Goal: Use online tool/utility: Use online tool/utility

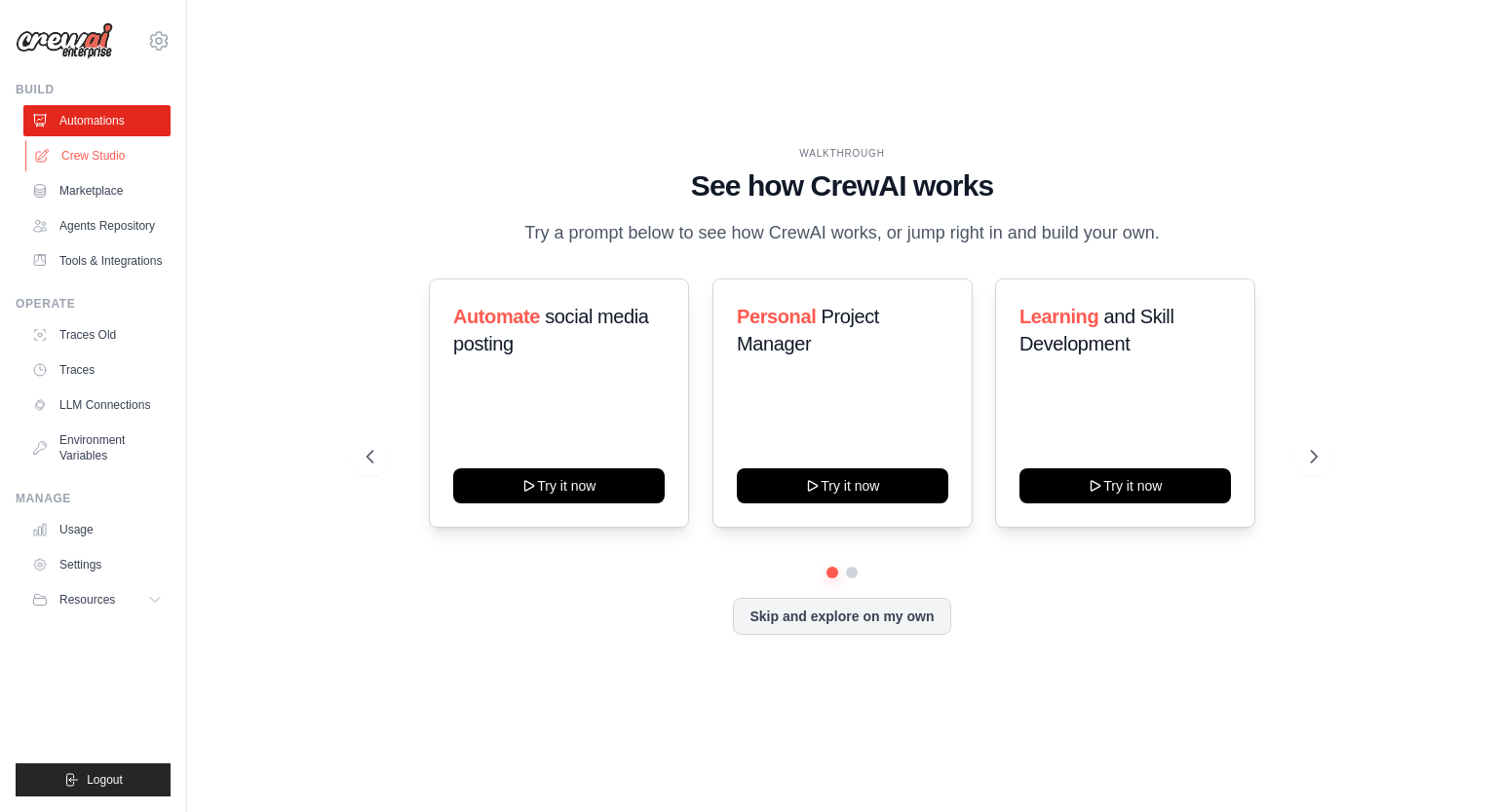
click at [104, 154] on link "Crew Studio" at bounding box center [99, 156] width 147 height 31
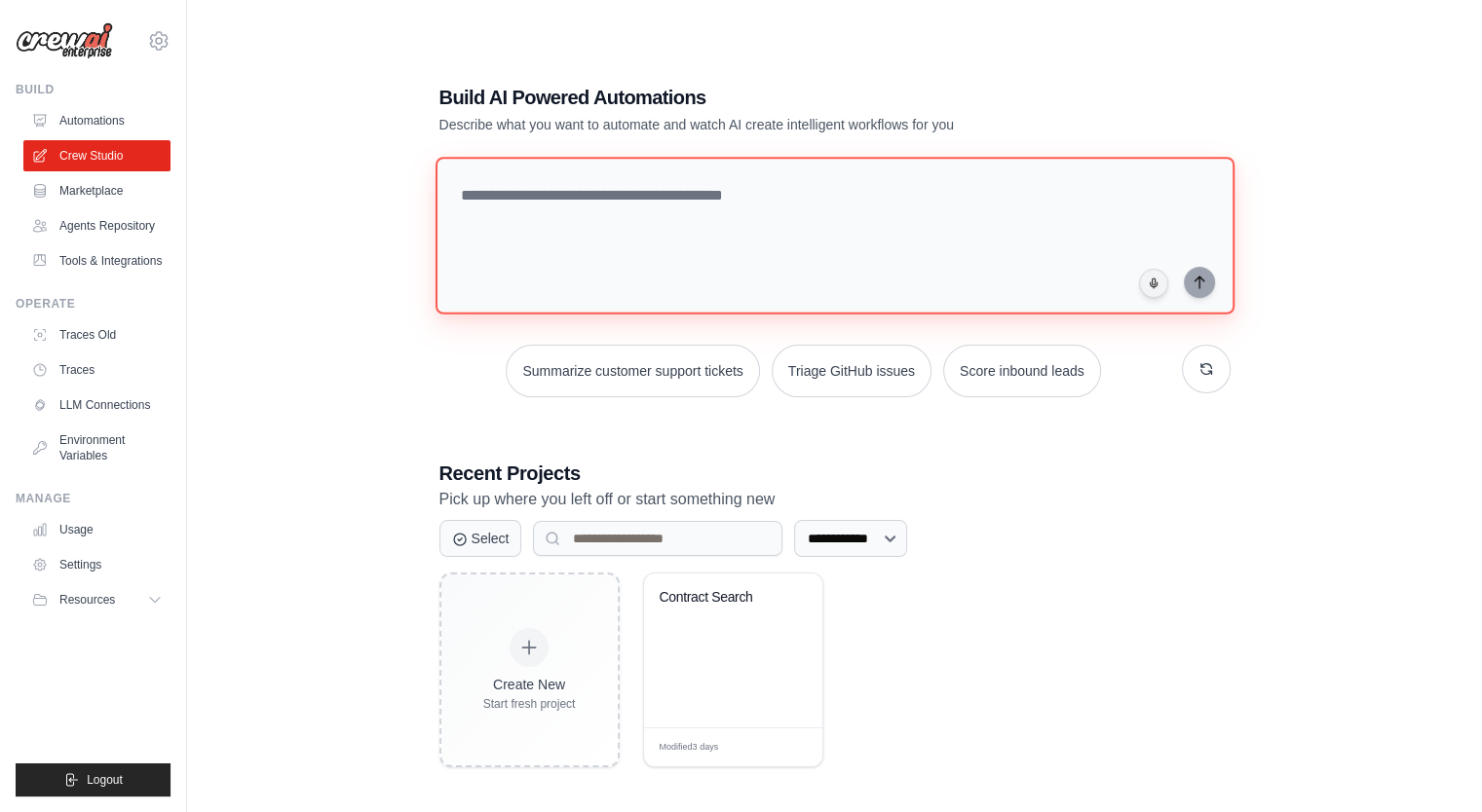
click at [553, 207] on textarea at bounding box center [833, 236] width 798 height 158
type textarea "*"
paste textarea "**********"
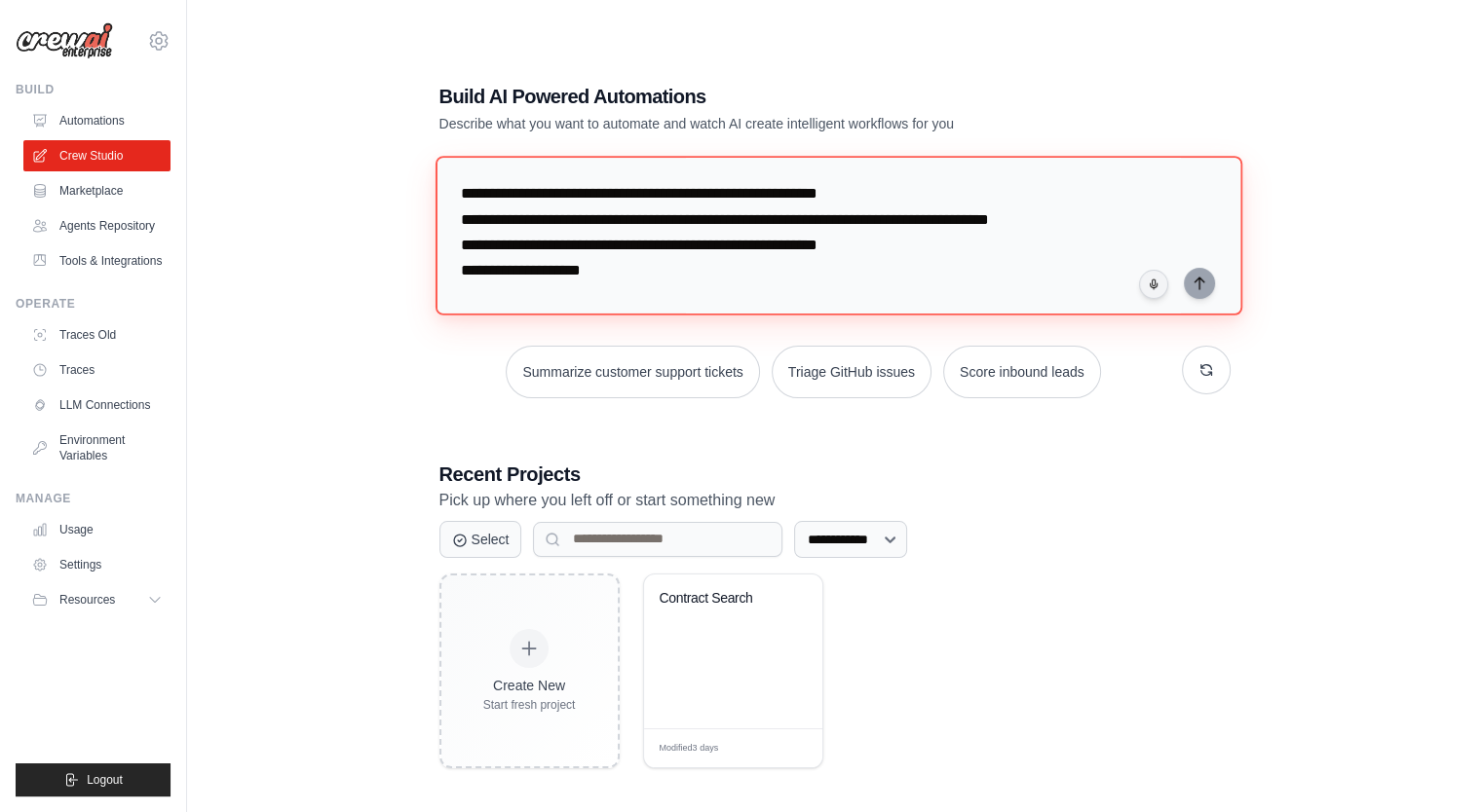
scroll to position [221, 0]
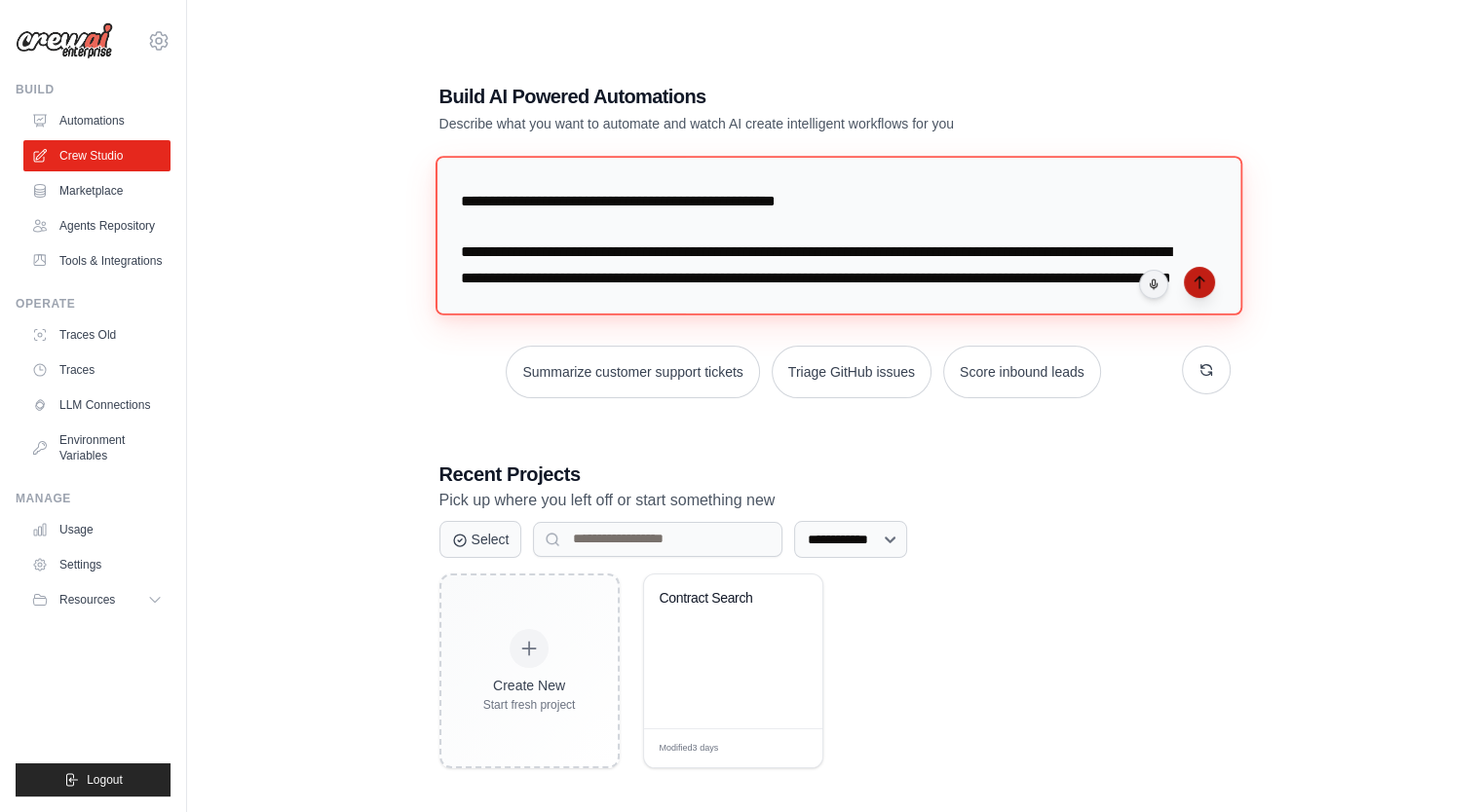
type textarea "**********"
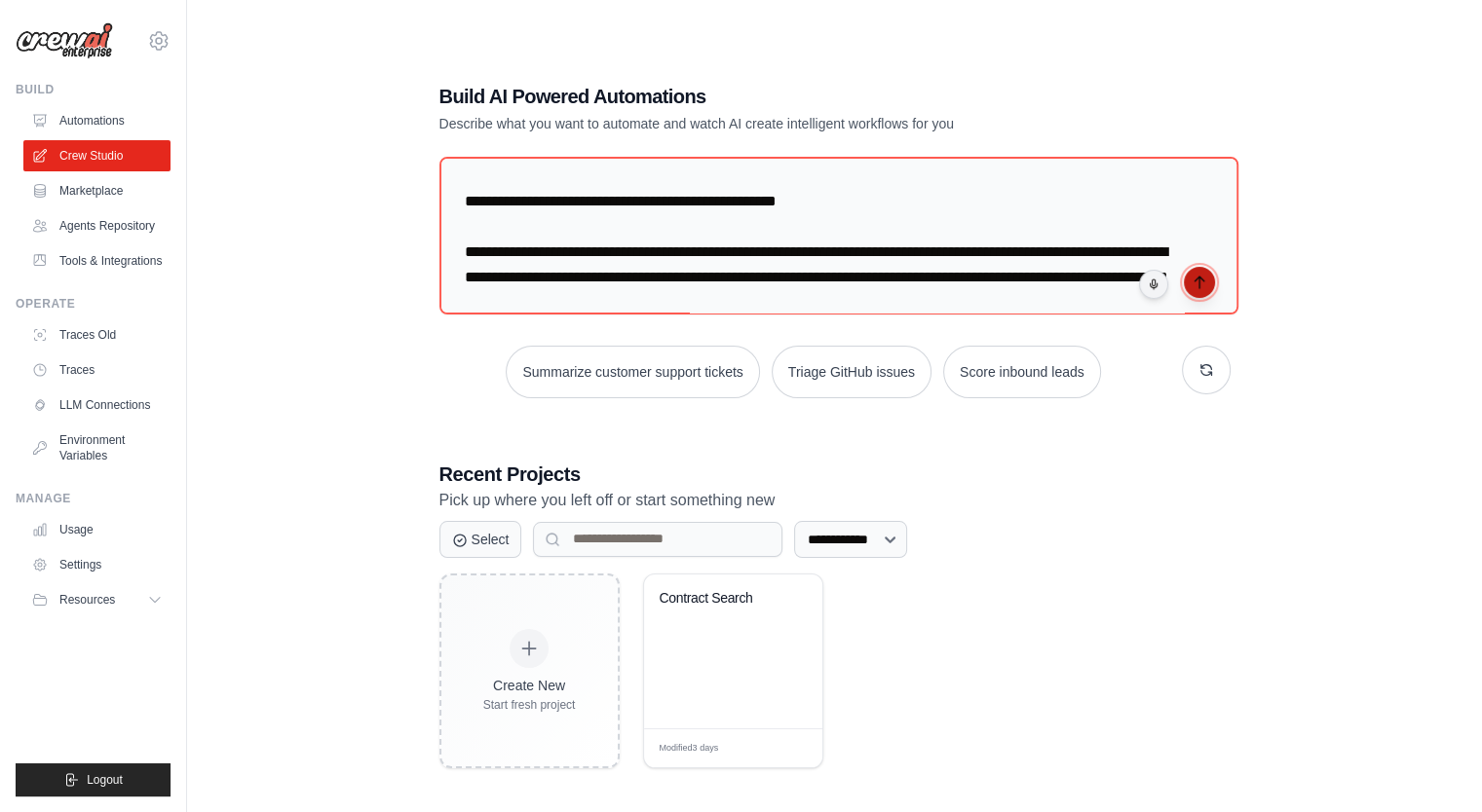
click at [1195, 291] on button "submit" at bounding box center [1199, 283] width 31 height 31
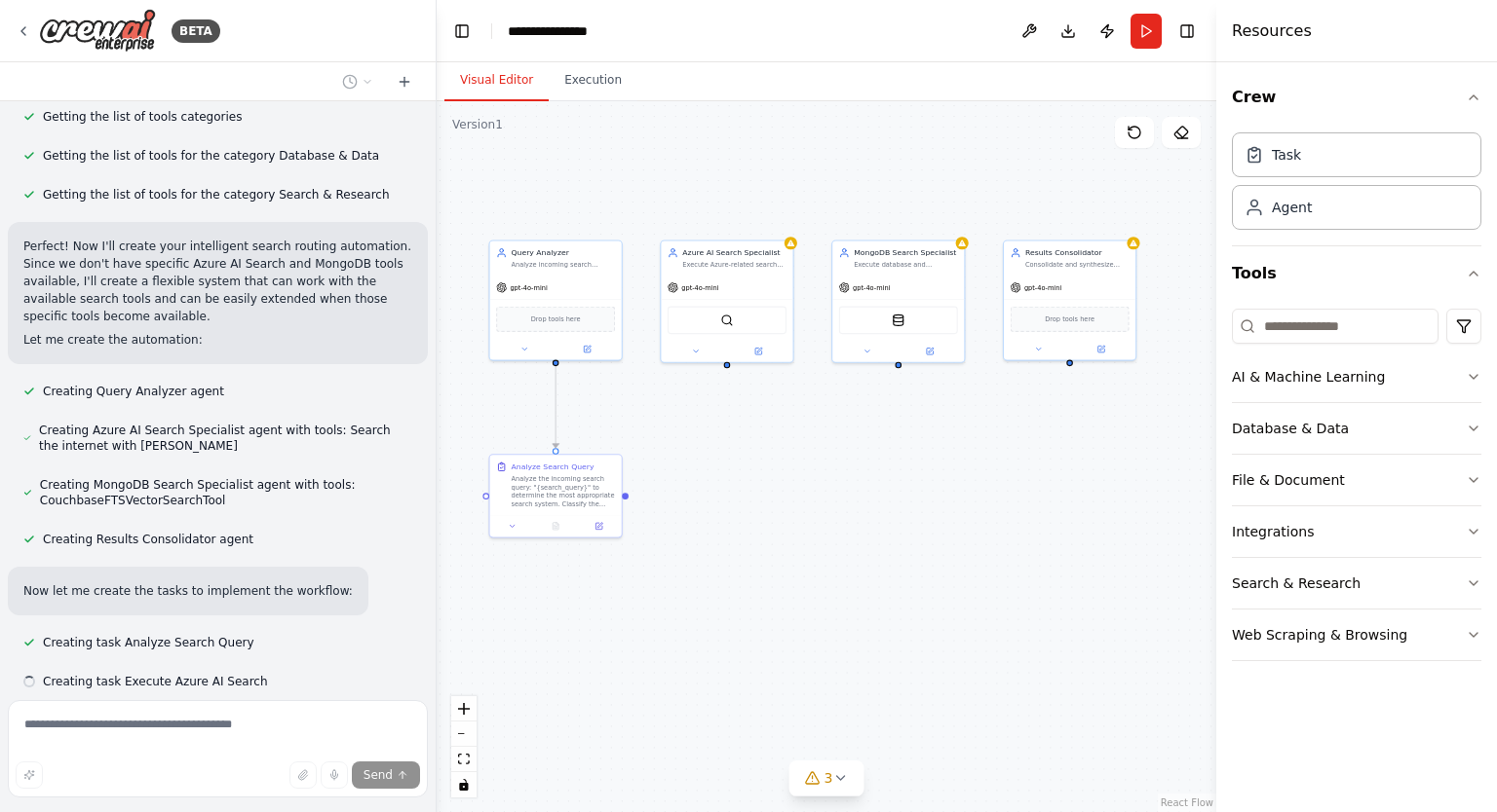
scroll to position [794, 0]
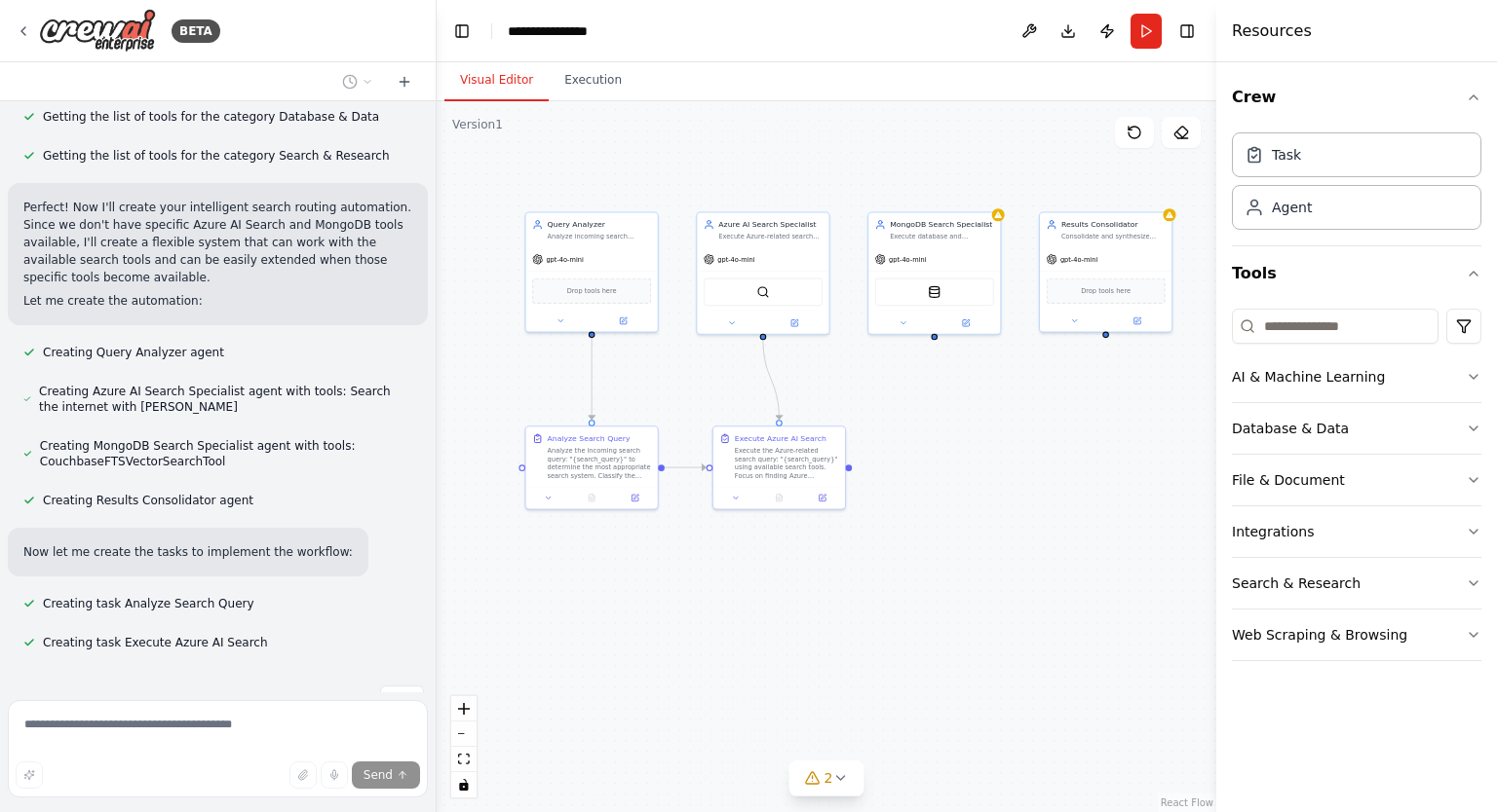
drag, startPoint x: 978, startPoint y: 573, endPoint x: 769, endPoint y: 418, distance: 260.2
click at [769, 418] on div ".deletable-edge-delete-btn { width: 20px; height: 20px; border: 0px solid #ffff…" at bounding box center [826, 457] width 780 height 711
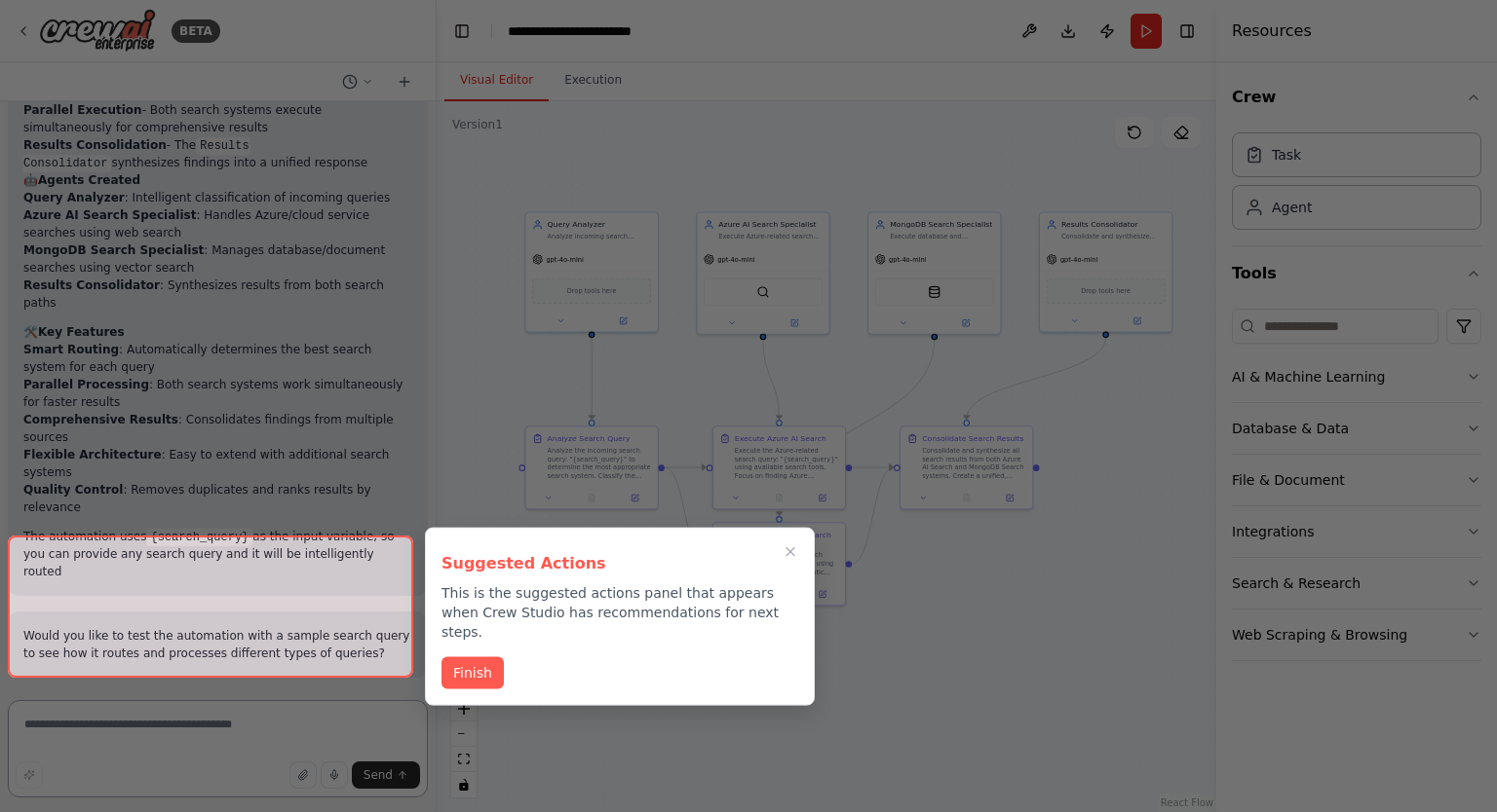
scroll to position [1809, 0]
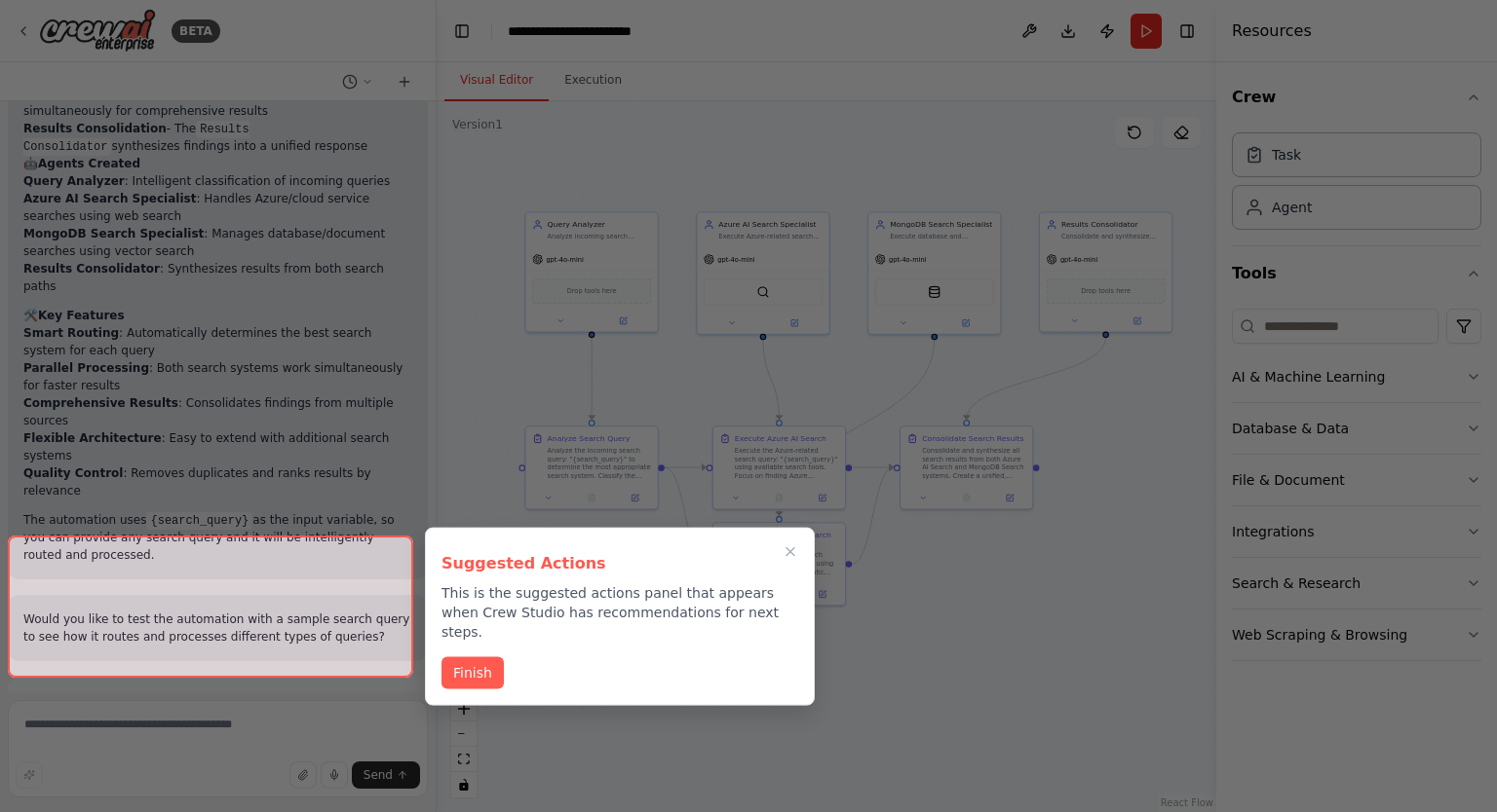
click at [205, 646] on div at bounding box center [210, 607] width 406 height 142
click at [464, 662] on button "Finish" at bounding box center [471, 672] width 62 height 32
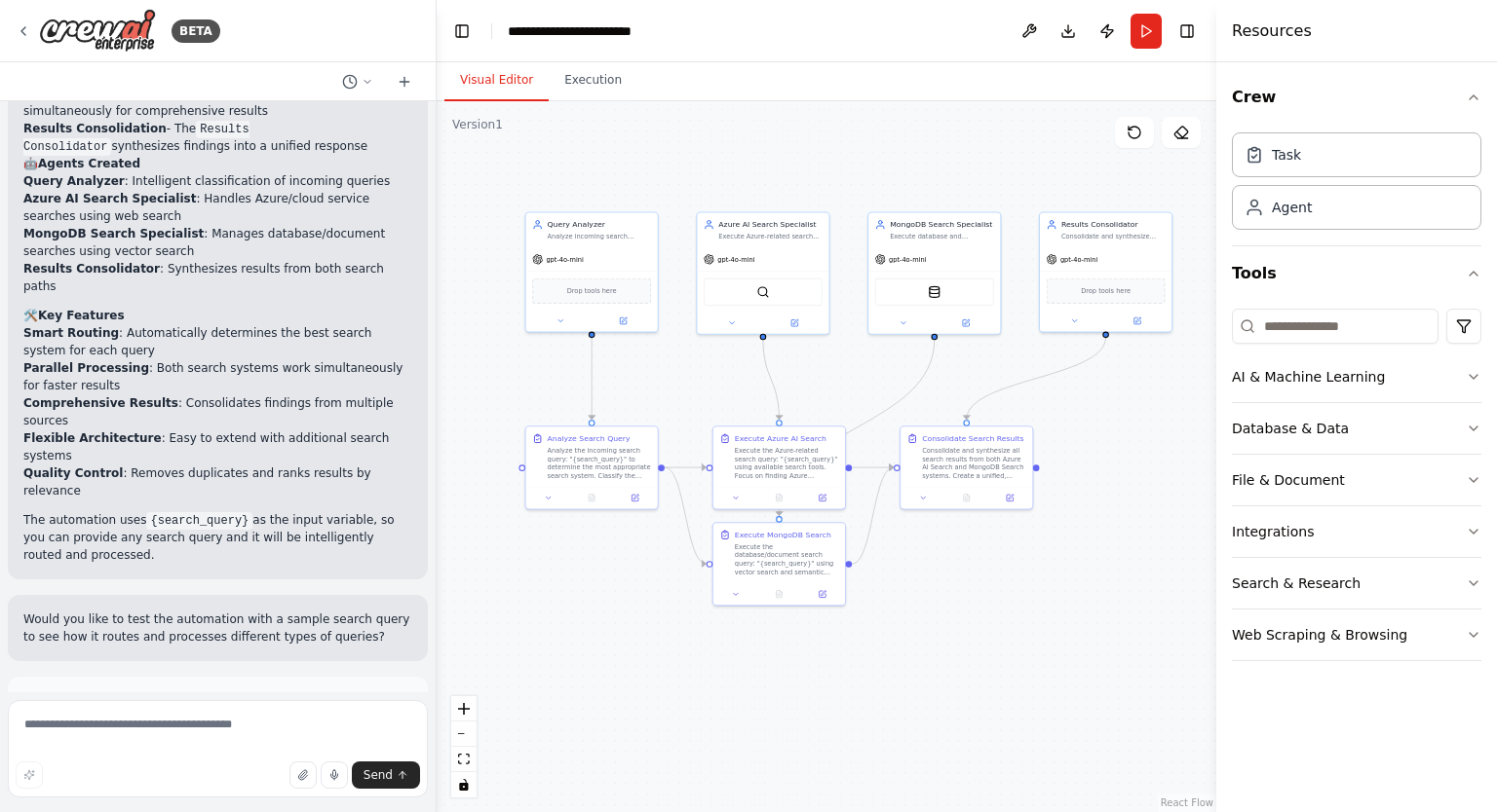
click at [227, 781] on span "Run Automation" at bounding box center [227, 788] width 94 height 16
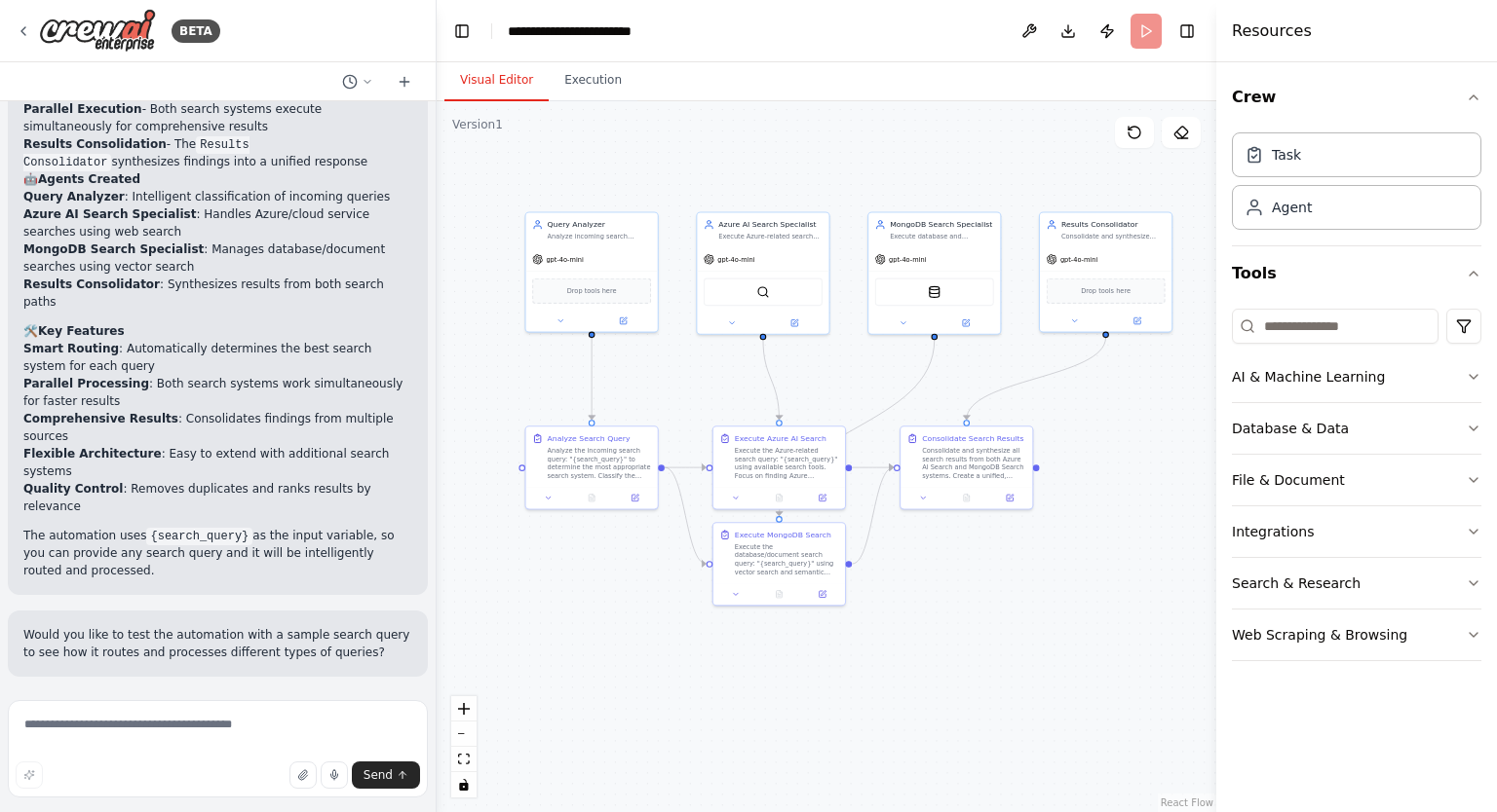
scroll to position [1651, 0]
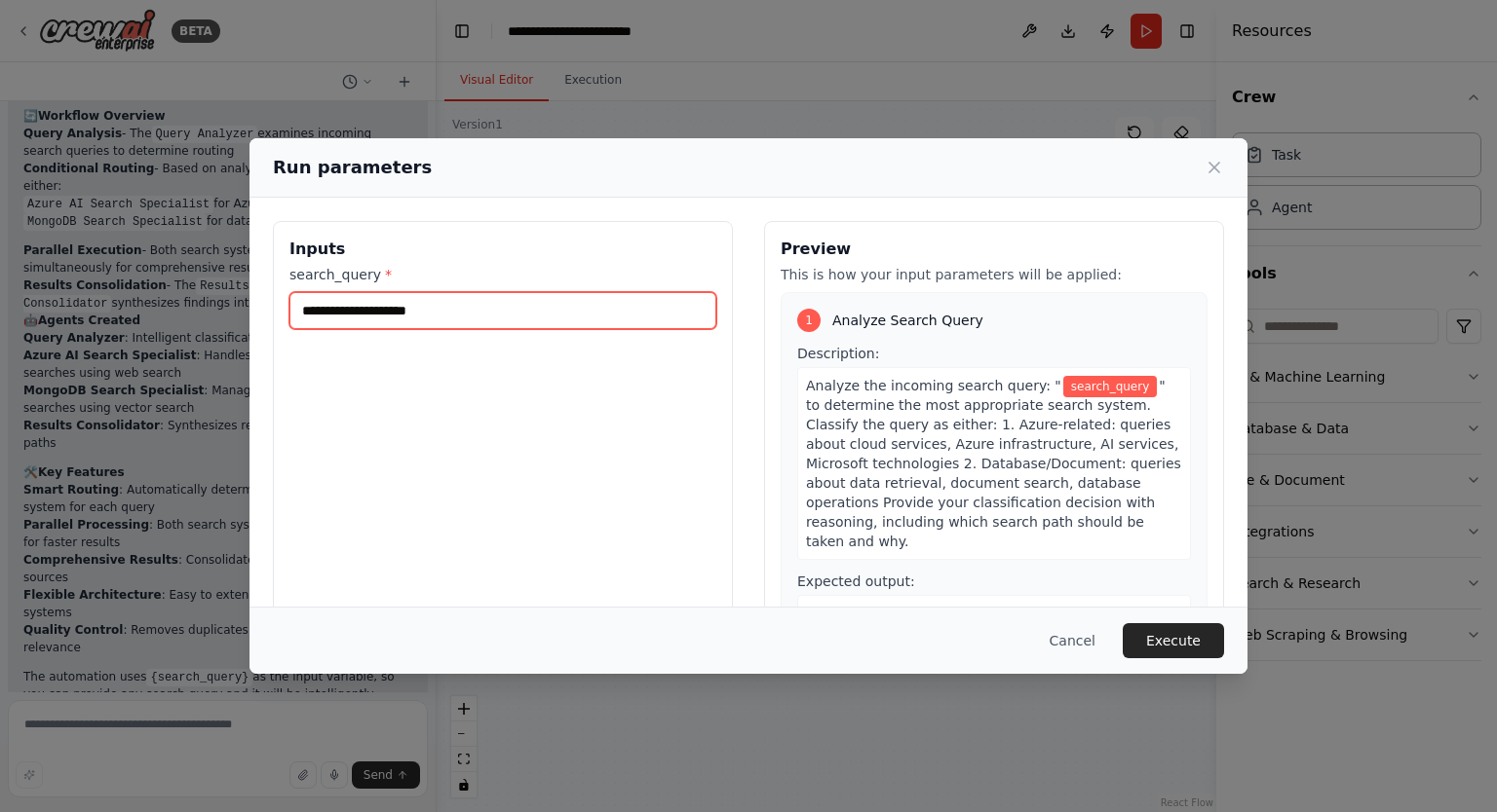
click at [444, 301] on input "search_query *" at bounding box center [503, 311] width 426 height 37
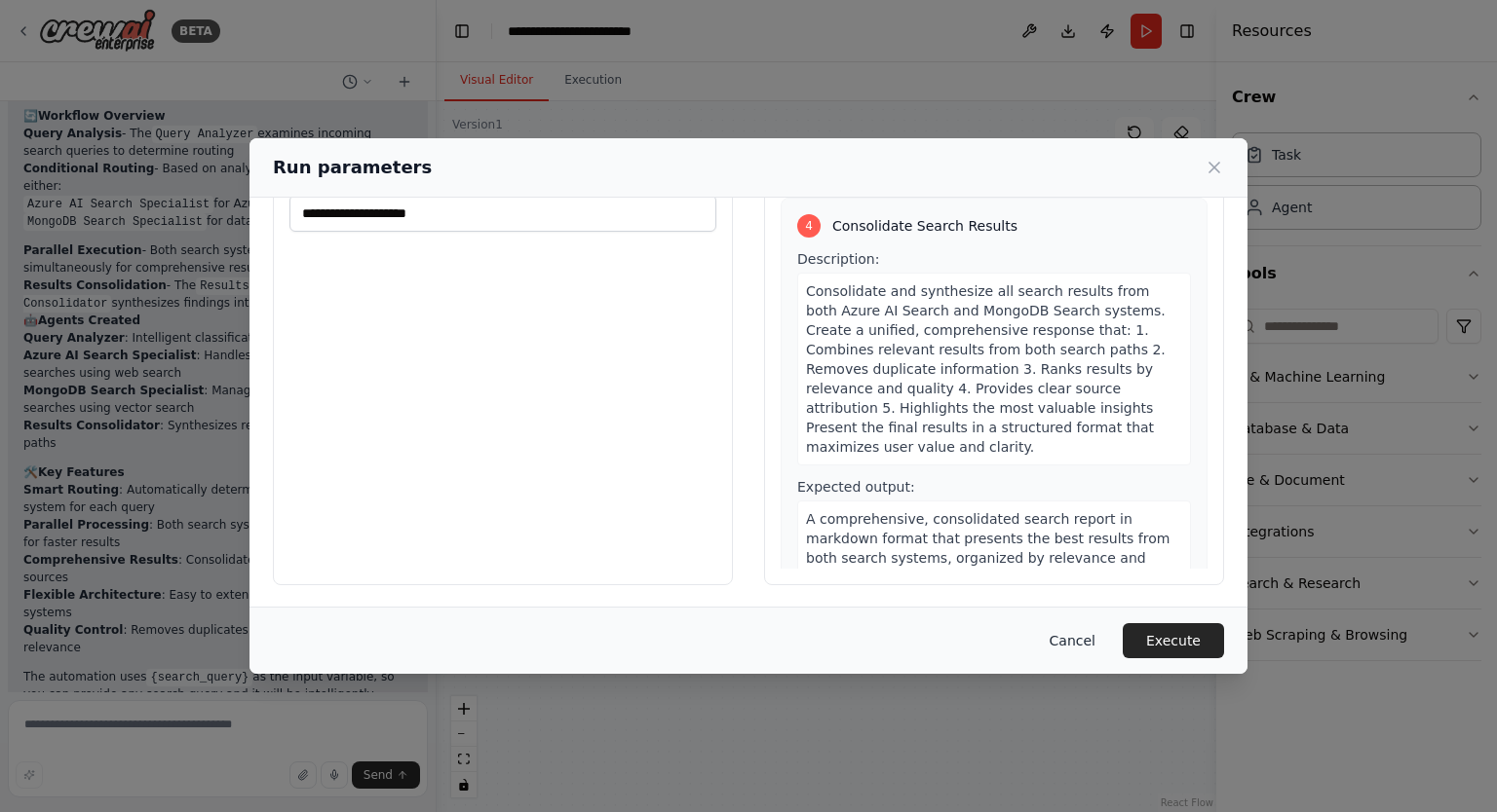
click at [1077, 643] on button "Cancel" at bounding box center [1073, 641] width 77 height 35
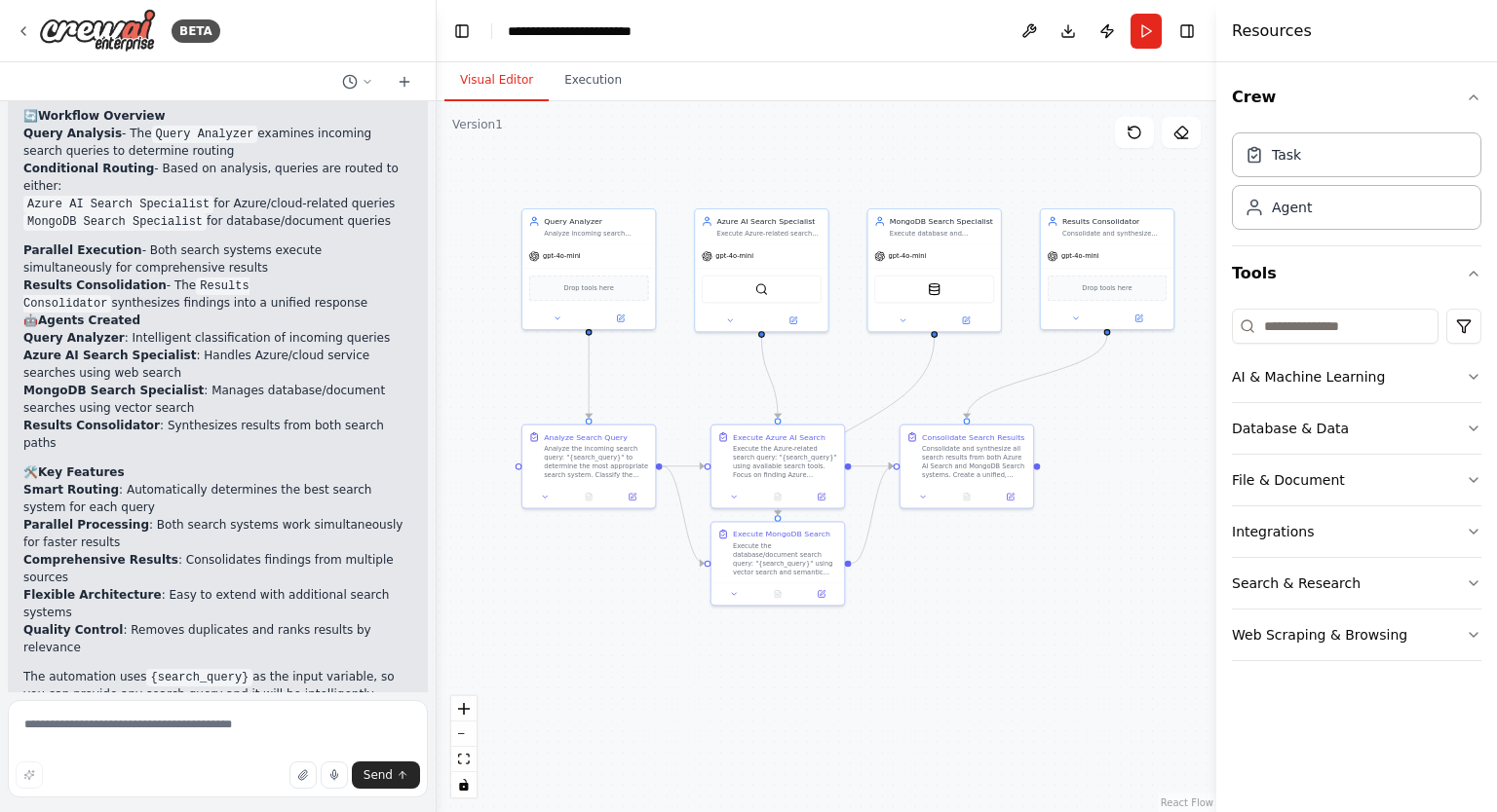
drag, startPoint x: 962, startPoint y: 250, endPoint x: 1111, endPoint y: 604, distance: 384.1
drag, startPoint x: 1111, startPoint y: 604, endPoint x: 908, endPoint y: 385, distance: 298.6
click at [908, 385] on div ".deletable-edge-delete-btn { width: 20px; height: 20px; border: 0px solid #ffff…" at bounding box center [826, 457] width 780 height 711
click at [914, 387] on icon "Edge from f55c931c-92bd-4fe2-8cd5-e6bd6f30bb37 to 5761f6ea-4962-4124-9cce-2fe4c…" at bounding box center [858, 428] width 157 height 179
click at [858, 433] on div at bounding box center [857, 428] width 11 height 11
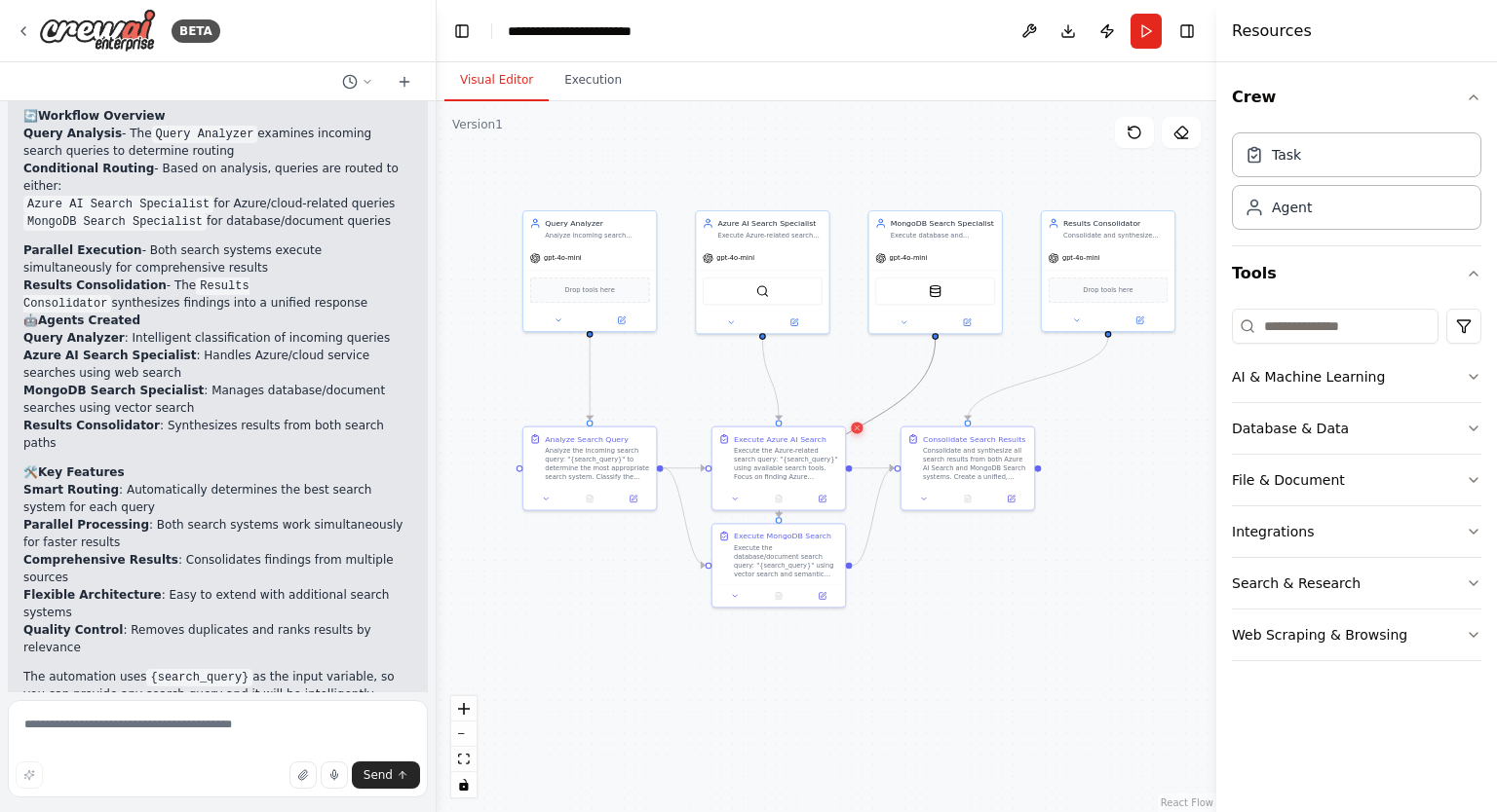
click at [856, 431] on icon at bounding box center [857, 429] width 9 height 10
drag, startPoint x: 952, startPoint y: 234, endPoint x: 798, endPoint y: 659, distance: 452.0
click at [798, 659] on div "MongoDB Search Specialist Execute database and document search queries using ve…" at bounding box center [795, 680] width 136 height 124
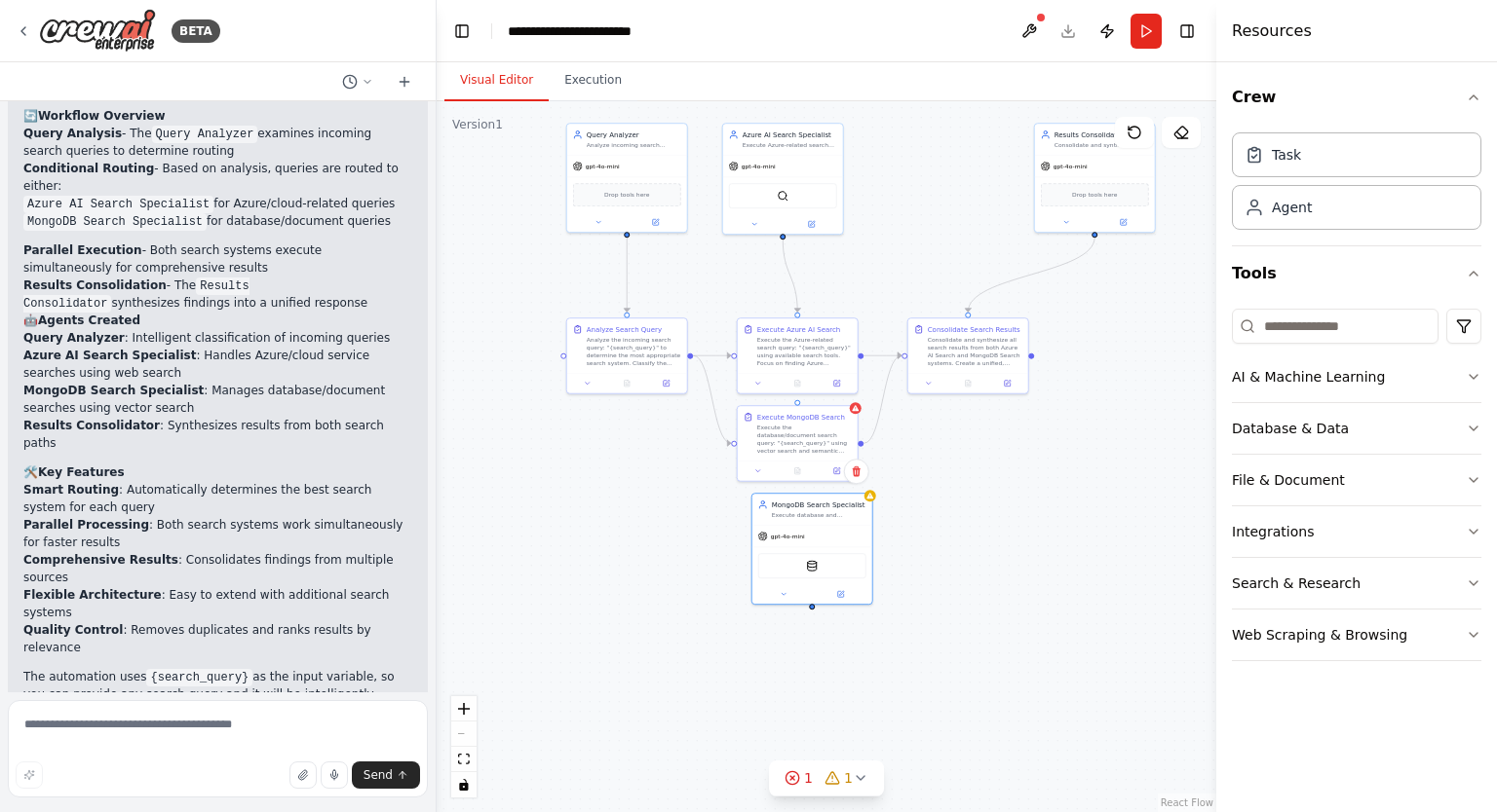
drag, startPoint x: 860, startPoint y: 423, endPoint x: 870, endPoint y: 301, distance: 122.4
click at [870, 301] on div ".deletable-edge-delete-btn { width: 20px; height: 20px; border: 0px solid #ffff…" at bounding box center [826, 457] width 780 height 711
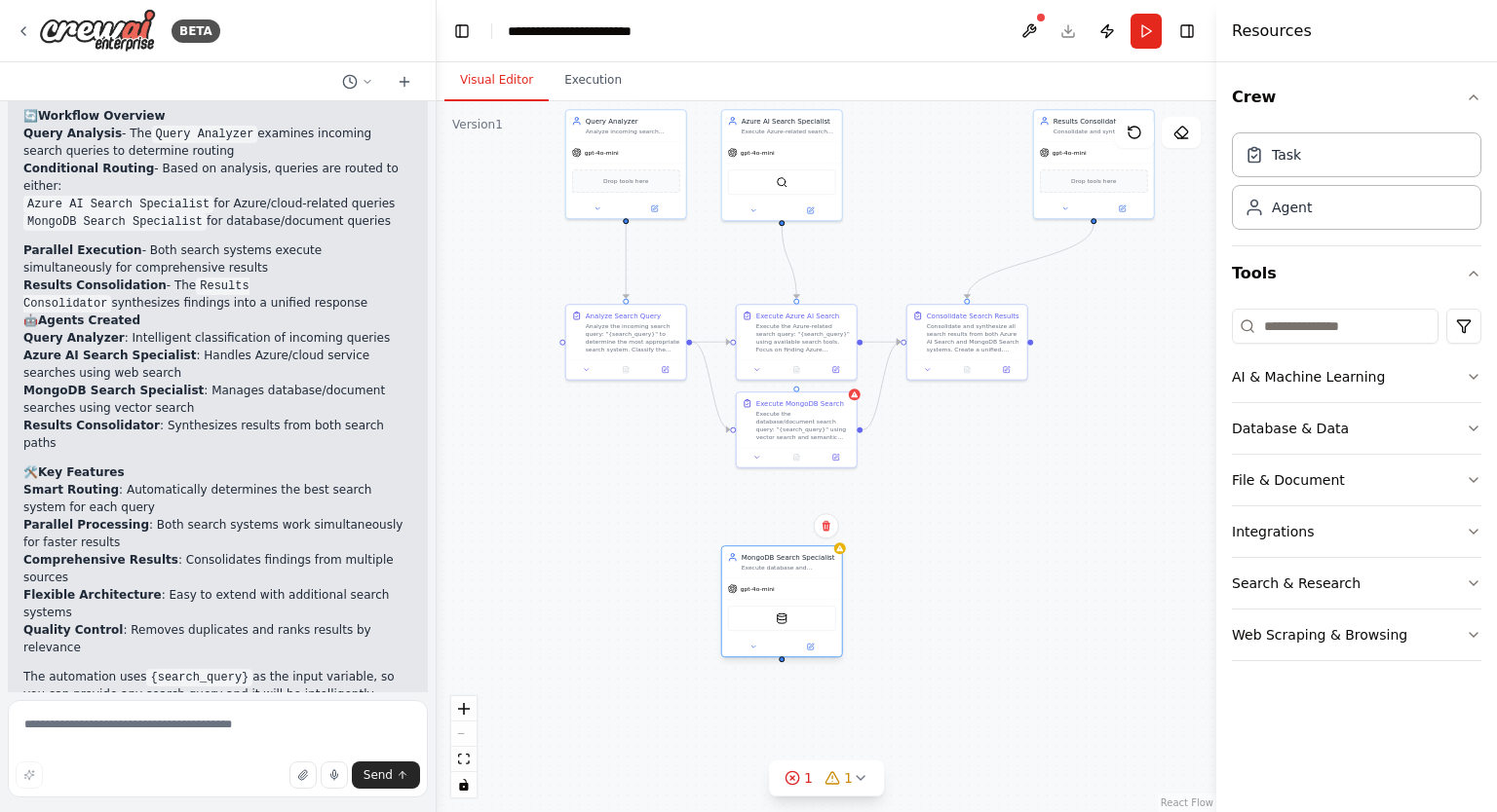
drag, startPoint x: 831, startPoint y: 518, endPoint x: 799, endPoint y: 594, distance: 82.5
click at [799, 594] on div "gpt-4o-mini" at bounding box center [782, 589] width 120 height 22
click at [798, 468] on div ".deletable-edge-delete-btn { width: 20px; height: 20px; border: 0px solid #ffff…" at bounding box center [826, 457] width 780 height 711
click at [792, 495] on div ".deletable-edge-delete-btn { width: 20px; height: 20px; border: 0px solid #ffff…" at bounding box center [826, 457] width 780 height 711
click at [756, 457] on icon at bounding box center [757, 456] width 8 height 8
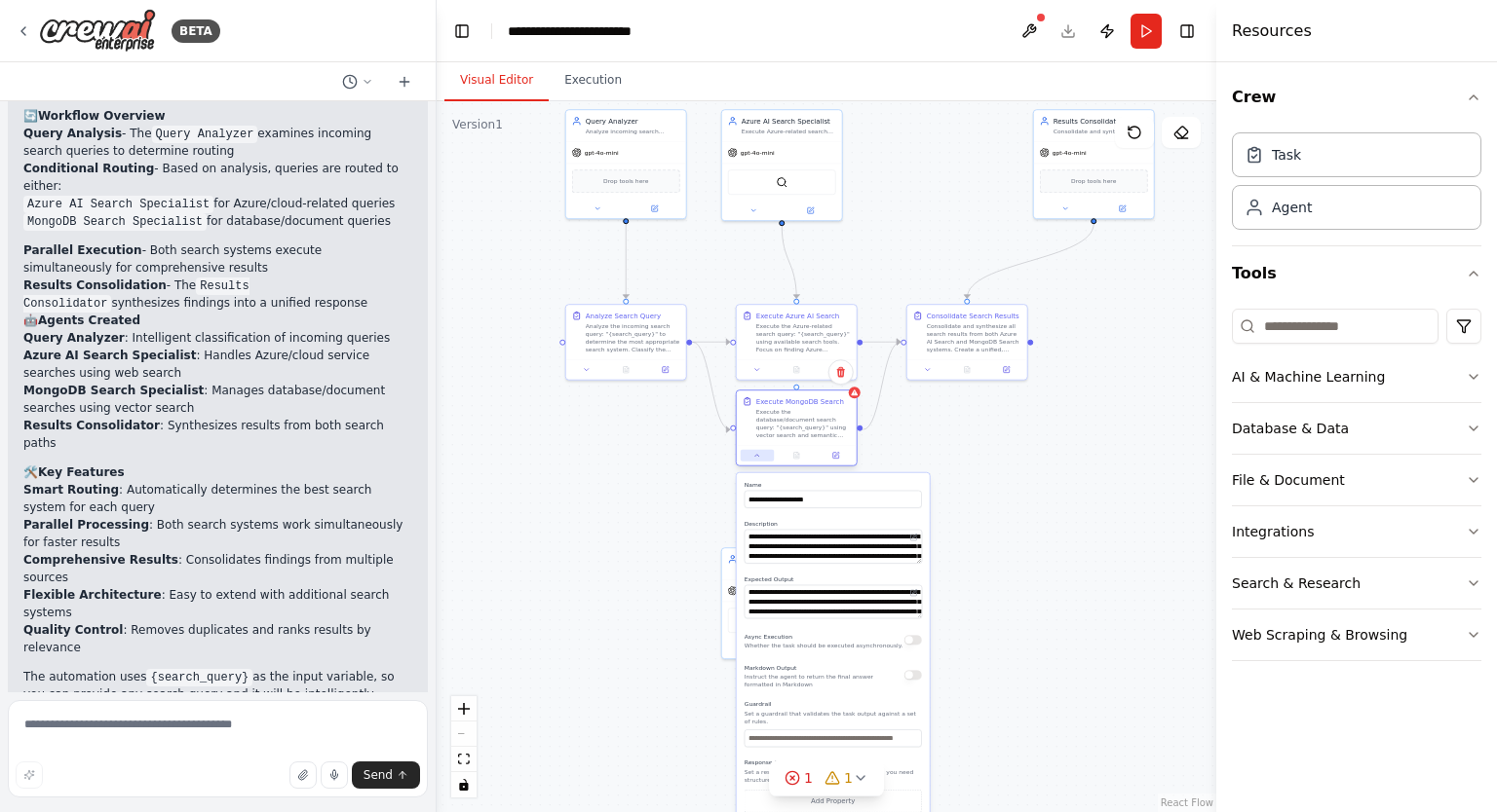
click at [756, 457] on icon at bounding box center [757, 456] width 8 height 8
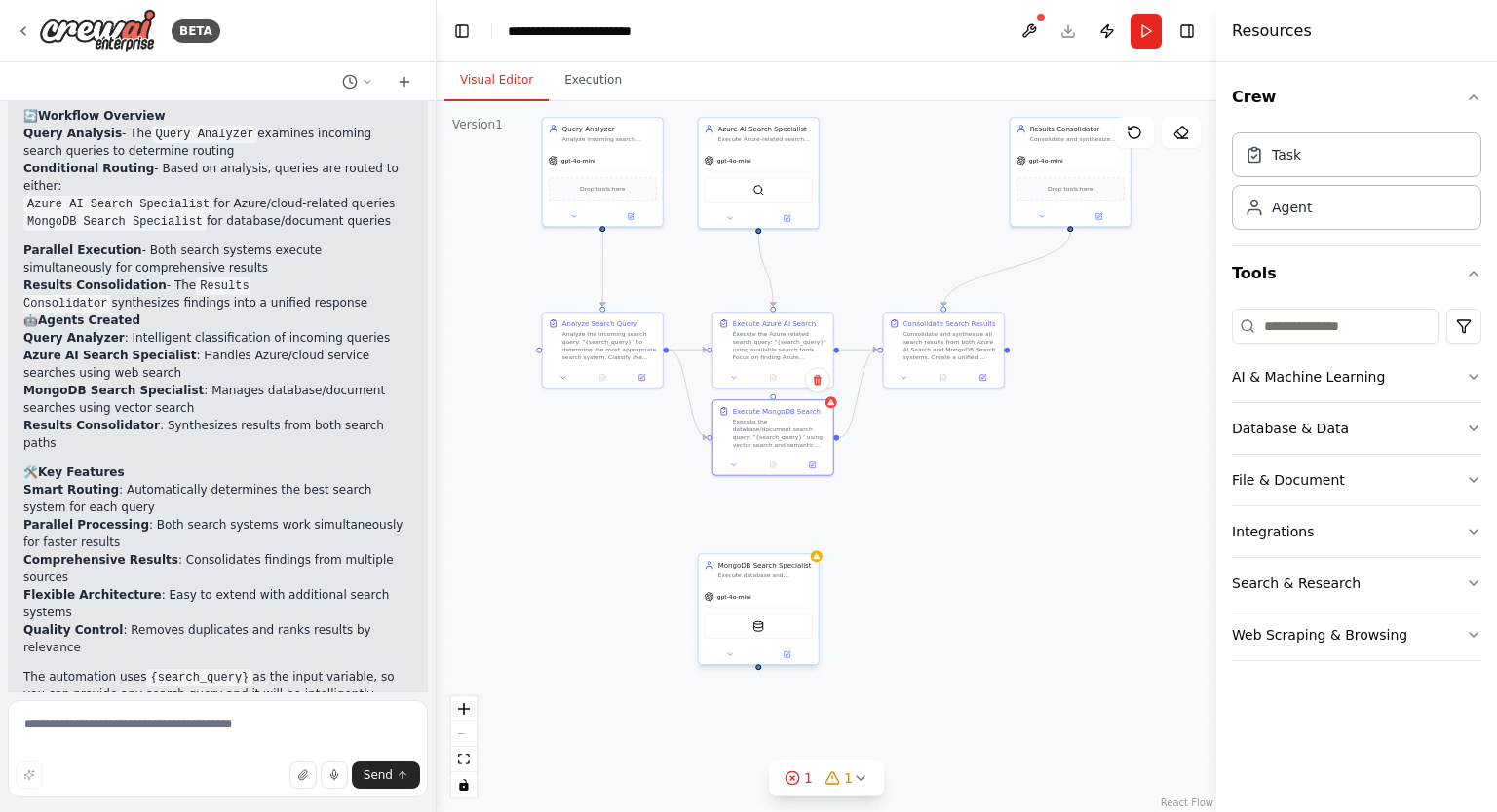
drag, startPoint x: 784, startPoint y: 662, endPoint x: 759, endPoint y: 670, distance: 26.2
click at [759, 670] on div ".deletable-edge-delete-btn { width: 20px; height: 20px; border: 0px solid #ffff…" at bounding box center [826, 457] width 780 height 711
drag, startPoint x: 759, startPoint y: 670, endPoint x: 773, endPoint y: 484, distance: 186.5
click at [773, 484] on div ".deletable-edge-delete-btn { width: 20px; height: 20px; border: 0px solid #ffff…" at bounding box center [826, 457] width 780 height 711
drag, startPoint x: 757, startPoint y: 668, endPoint x: 773, endPoint y: 409, distance: 259.5
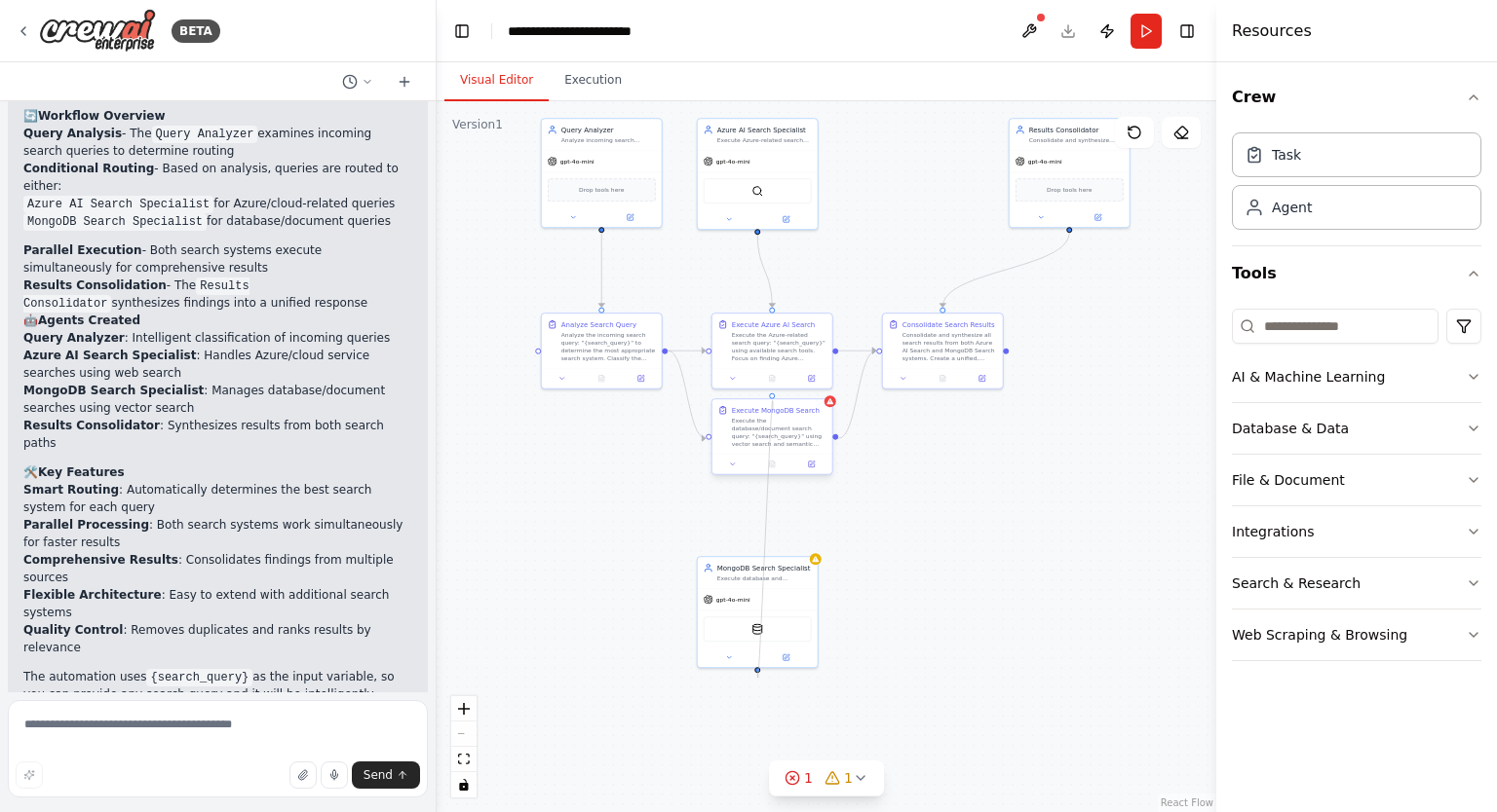
click at [773, 409] on div "Query Analyzer Analyze incoming search queries to determine the most appropriat…" at bounding box center [687, 246] width 390 height 355
click at [815, 560] on icon at bounding box center [815, 557] width 8 height 8
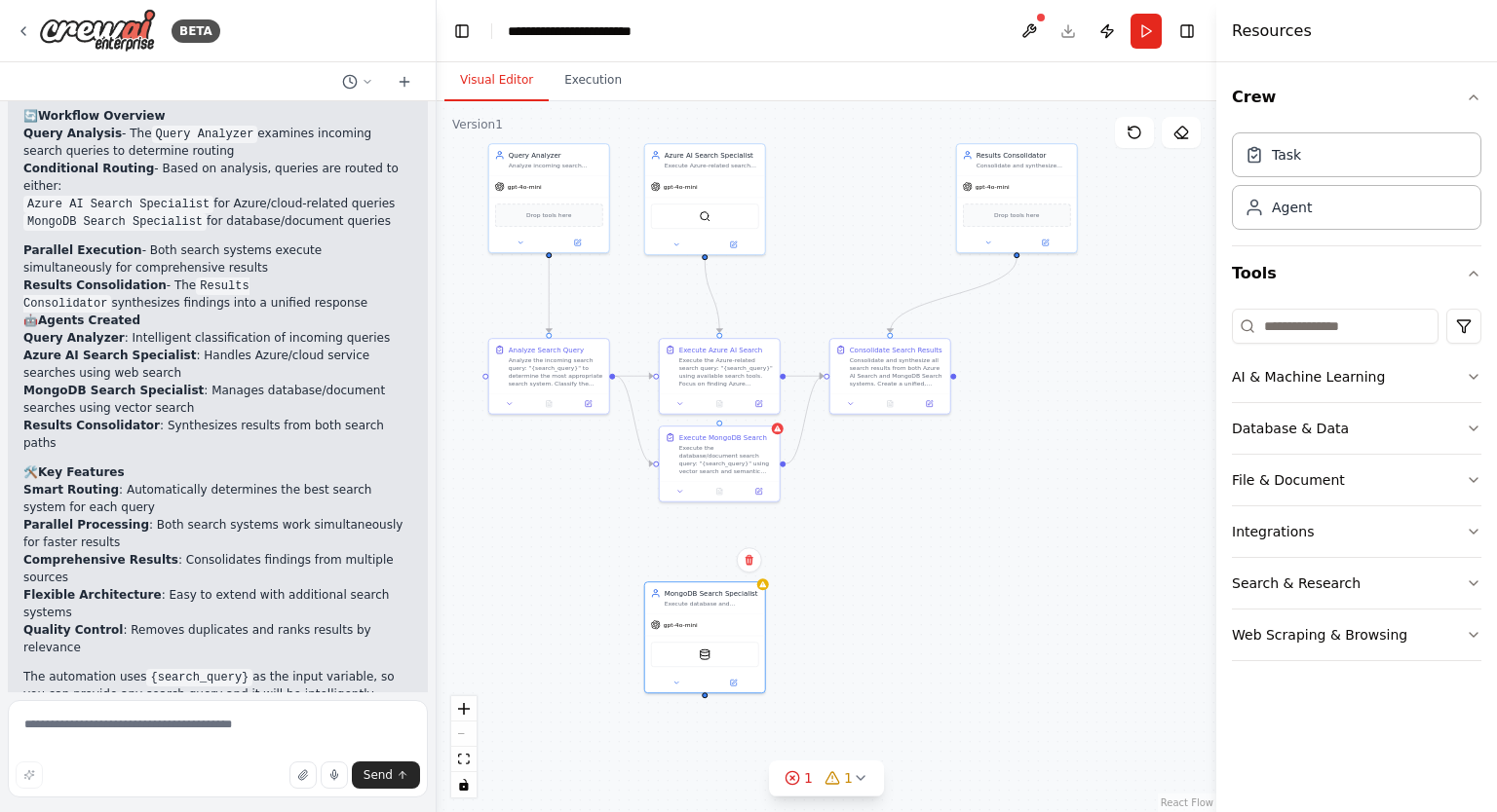
drag, startPoint x: 758, startPoint y: 672, endPoint x: 712, endPoint y: 697, distance: 52.4
click at [712, 697] on div ".deletable-edge-delete-btn { width: 20px; height: 20px; border: 0px solid #ffff…" at bounding box center [826, 457] width 780 height 711
drag, startPoint x: 711, startPoint y: 609, endPoint x: 741, endPoint y: 601, distance: 31.0
click at [741, 601] on div "MongoDB Search Specialist Execute database and document search queries using ve…" at bounding box center [741, 586] width 120 height 31
drag, startPoint x: 741, startPoint y: 685, endPoint x: 734, endPoint y: 505, distance: 180.1
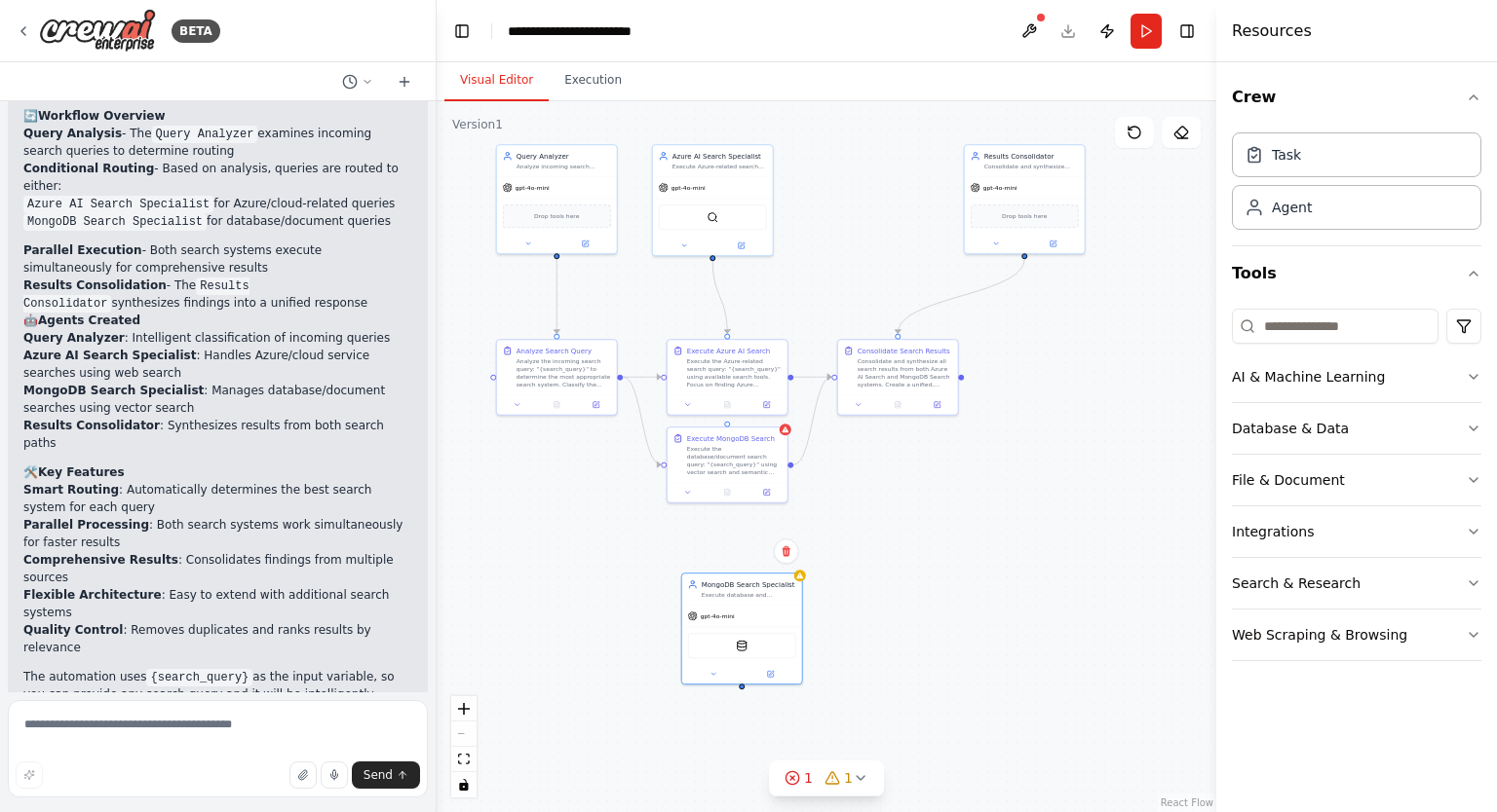
drag, startPoint x: 734, startPoint y: 505, endPoint x: 916, endPoint y: 596, distance: 203.5
click at [916, 596] on div ".deletable-edge-delete-btn { width: 20px; height: 20px; border: 0px solid #ffff…" at bounding box center [826, 457] width 780 height 711
drag, startPoint x: 1401, startPoint y: 487, endPoint x: 1081, endPoint y: 369, distance: 341.1
click at [1081, 369] on div "BETA User Query Input - Starting point where queries are received Query Analyze…" at bounding box center [748, 406] width 1497 height 812
click at [1452, 423] on button "Database & Data" at bounding box center [1357, 429] width 250 height 51
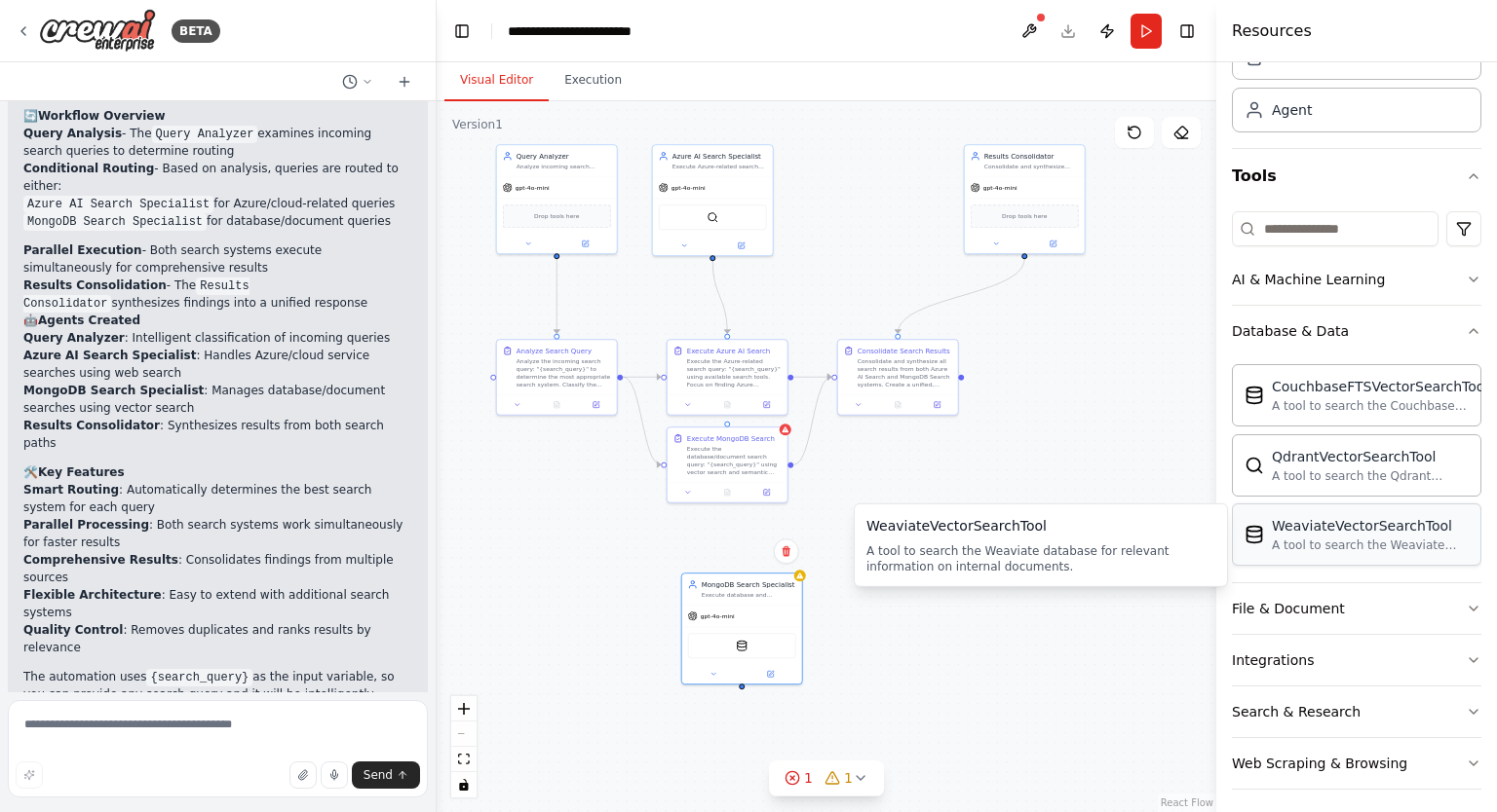
scroll to position [101, 0]
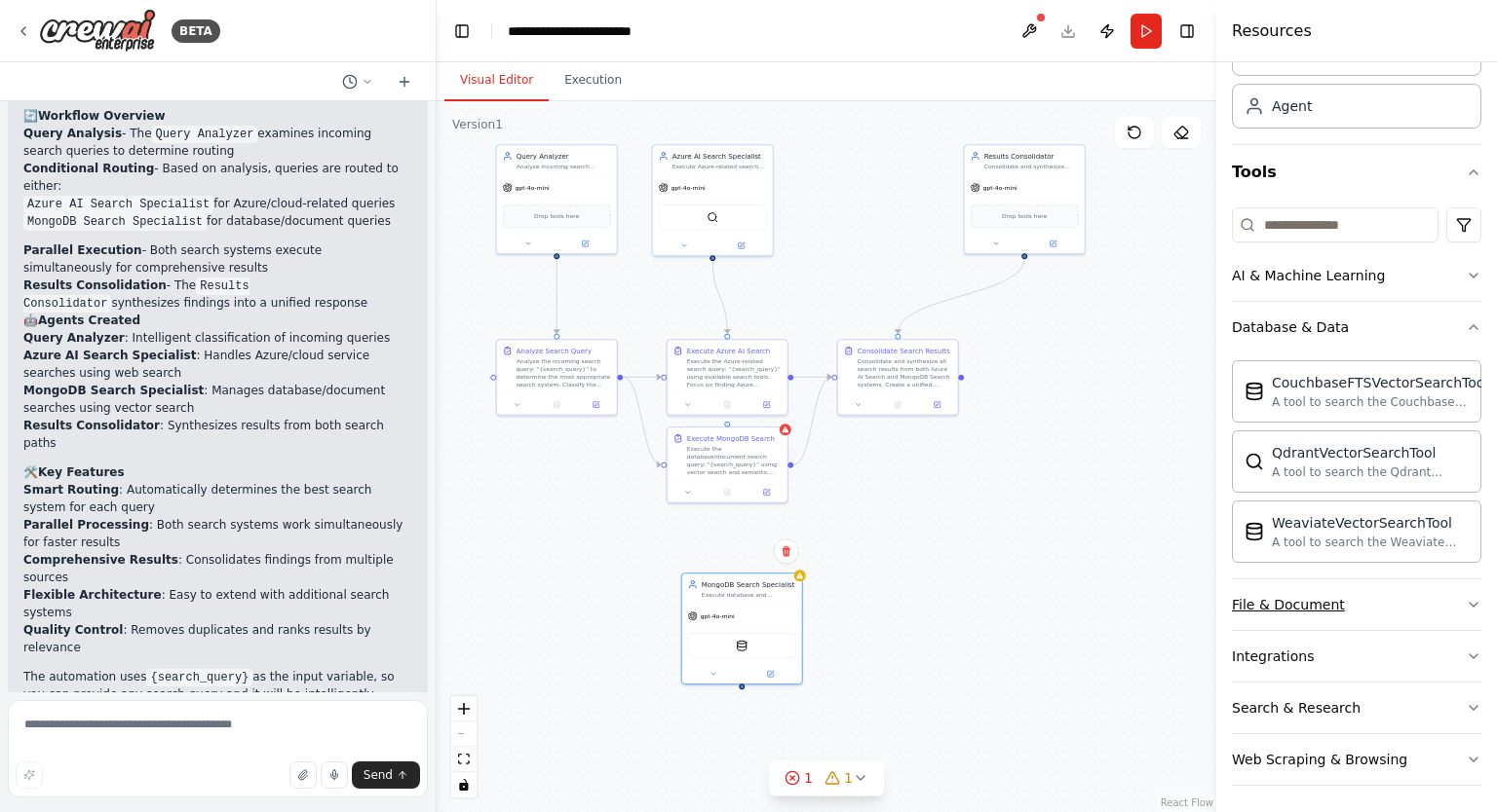
click at [1391, 609] on button "File & Document" at bounding box center [1357, 605] width 250 height 51
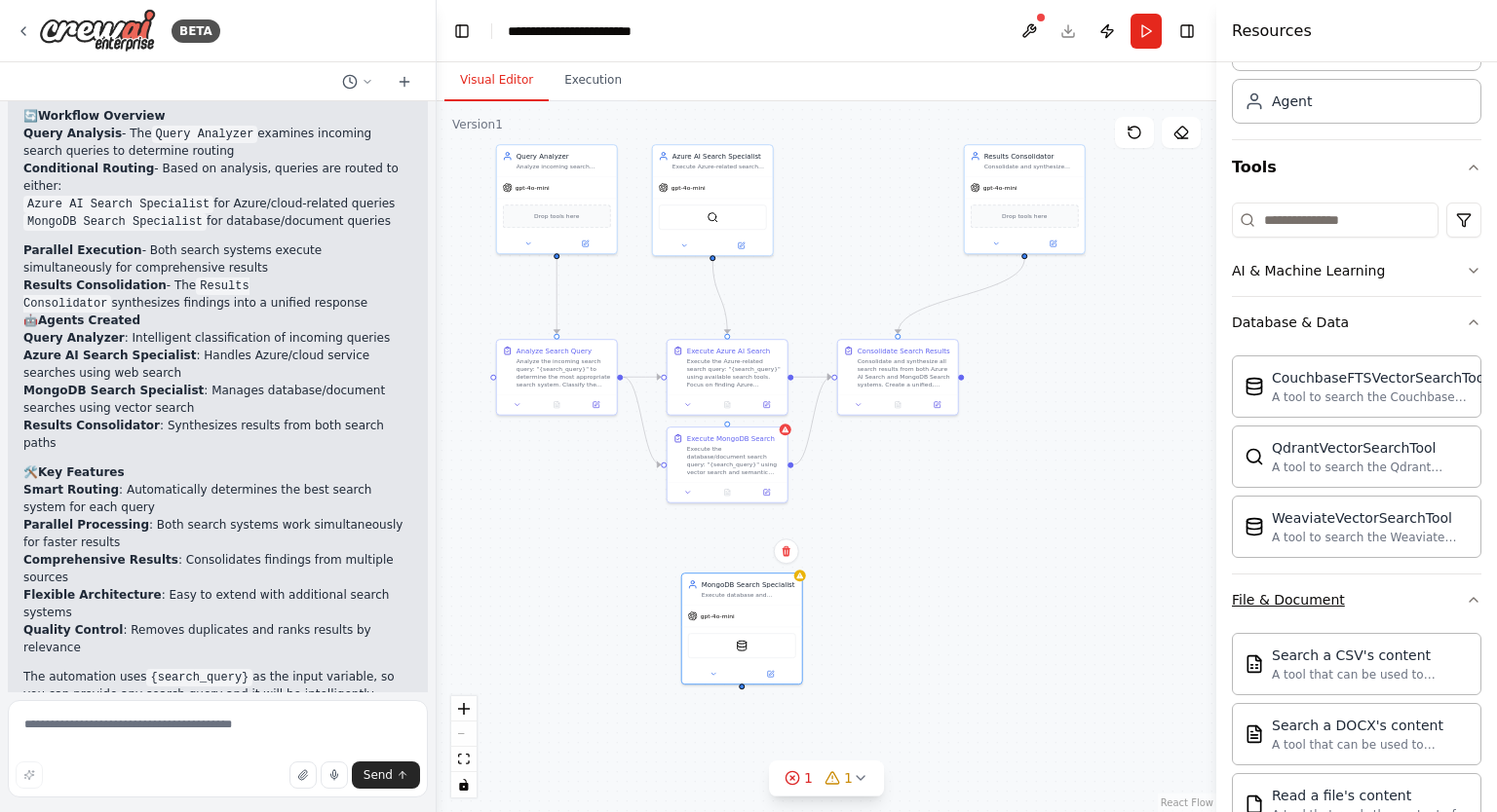
scroll to position [249, 0]
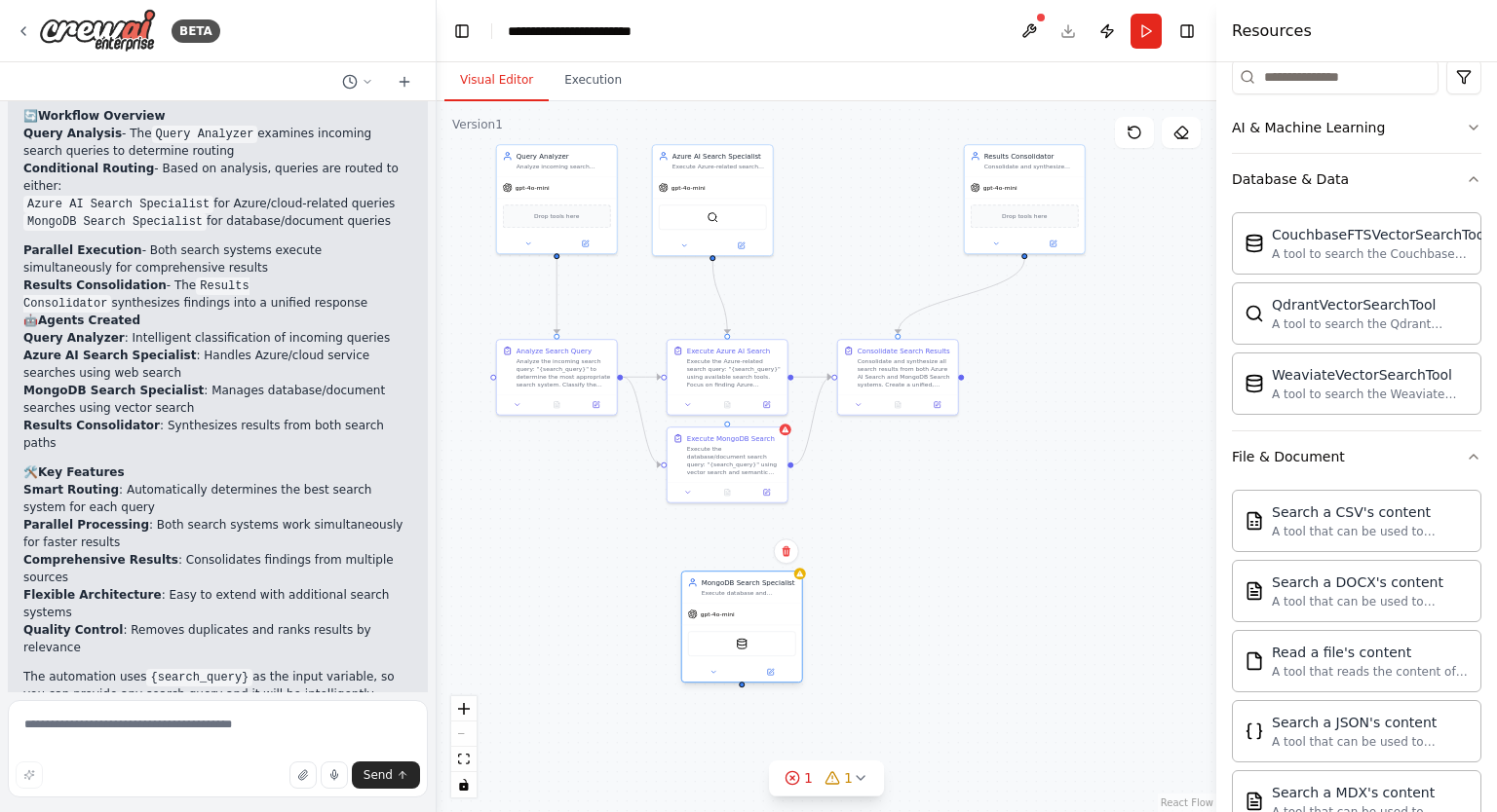
click at [751, 601] on div "MongoDB Search Specialist Execute database and document search queries using ve…" at bounding box center [742, 587] width 120 height 31
drag, startPoint x: 741, startPoint y: 685, endPoint x: 727, endPoint y: 435, distance: 250.4
click at [727, 435] on div "Query Analyzer Analyze incoming search queries to determine the most appropriat…" at bounding box center [641, 273] width 390 height 355
click at [802, 581] on div "MongoDB Search Specialist Execute database and document search queries using ve…" at bounding box center [742, 626] width 122 height 112
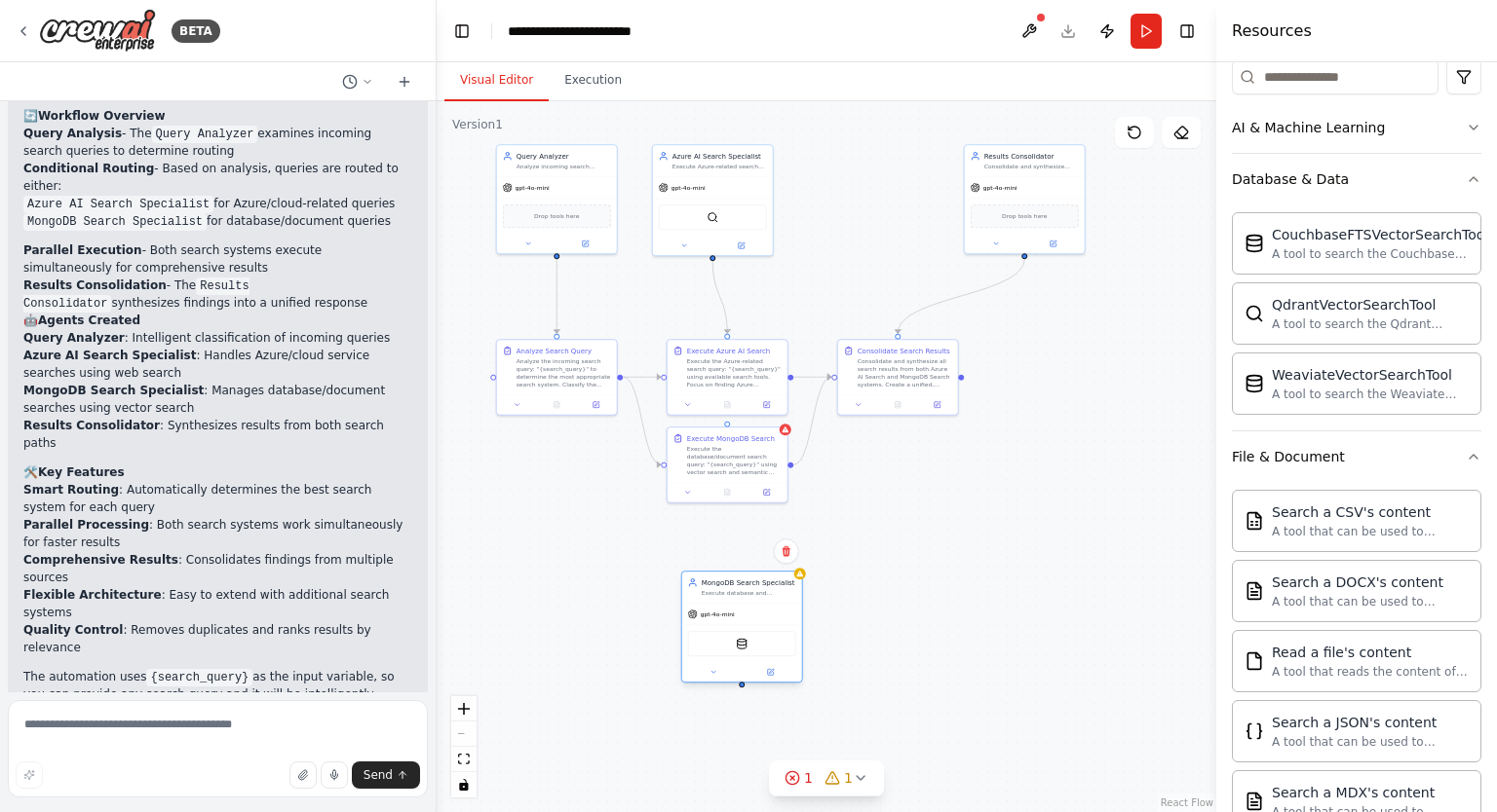
click at [745, 622] on div "gpt-4o-mini" at bounding box center [742, 615] width 120 height 22
click at [712, 673] on icon at bounding box center [713, 673] width 8 height 8
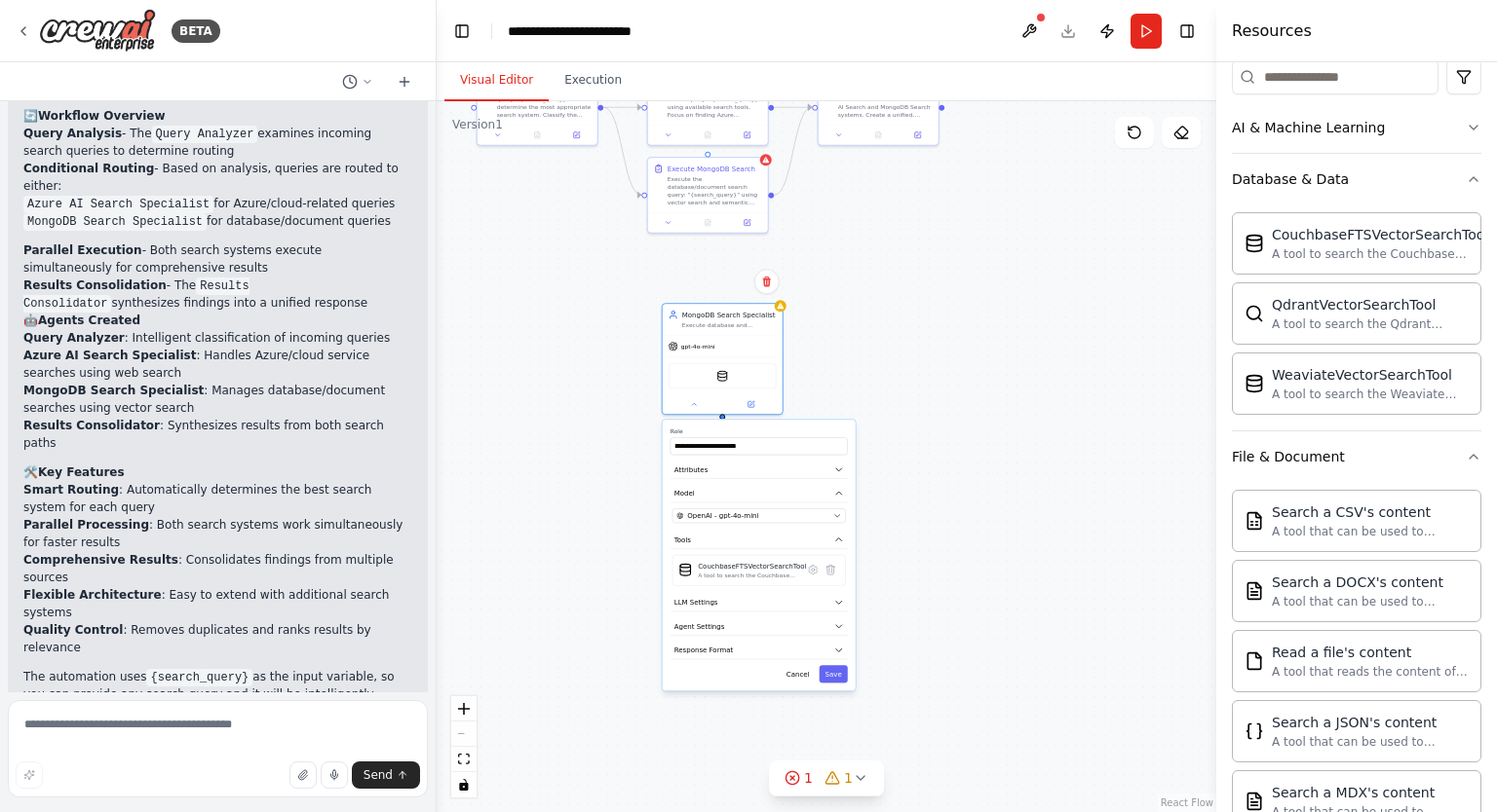
drag, startPoint x: 916, startPoint y: 604, endPoint x: 898, endPoint y: 334, distance: 270.6
click at [898, 334] on div ".deletable-edge-delete-btn { width: 20px; height: 20px; border: 0px solid #ffff…" at bounding box center [826, 457] width 780 height 711
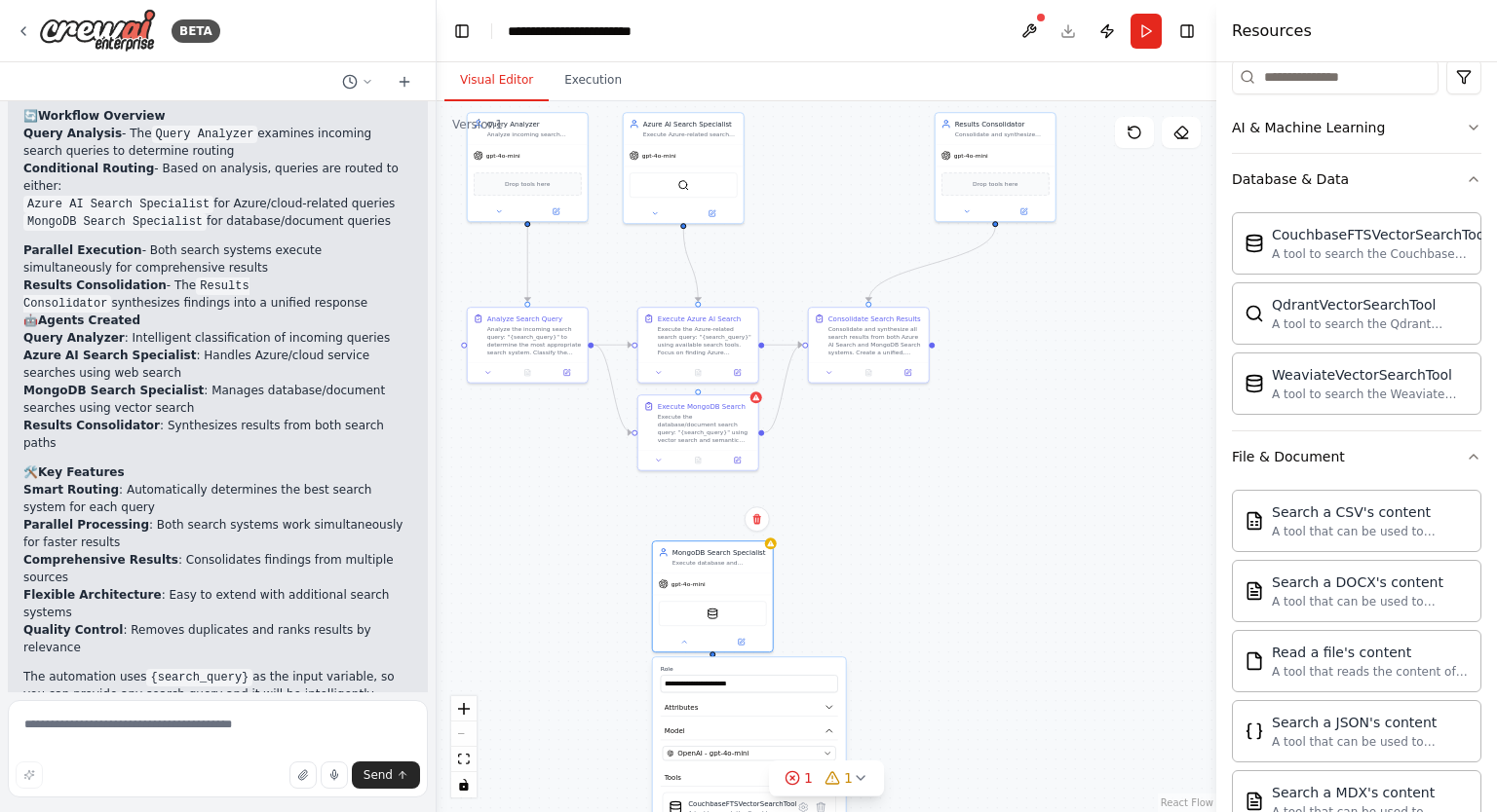
drag, startPoint x: 874, startPoint y: 331, endPoint x: 865, endPoint y: 568, distance: 237.2
click at [865, 568] on div ".deletable-edge-delete-btn { width: 20px; height: 20px; border: 0px solid #ffff…" at bounding box center [826, 457] width 780 height 711
